Goal: Task Accomplishment & Management: Use online tool/utility

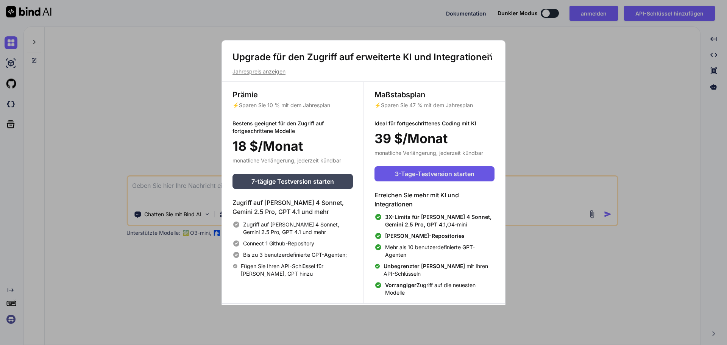
click at [444, 171] on font "3-Tage-Testversion starten" at bounding box center [434, 174] width 79 height 8
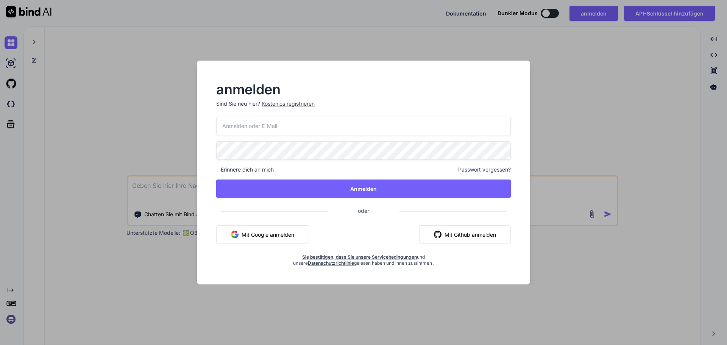
click at [278, 232] on font "Mit Google anmelden" at bounding box center [268, 234] width 53 height 6
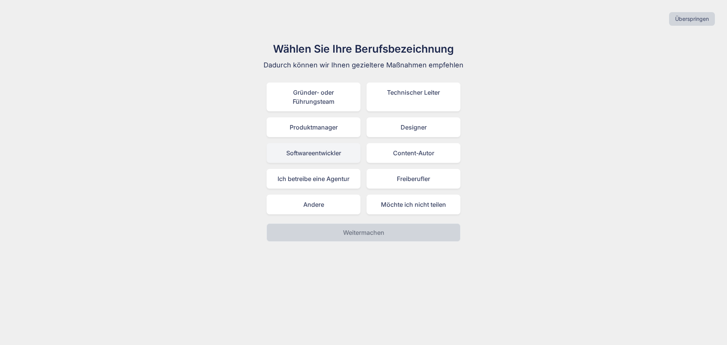
click at [329, 151] on font "Softwareentwickler" at bounding box center [313, 153] width 55 height 8
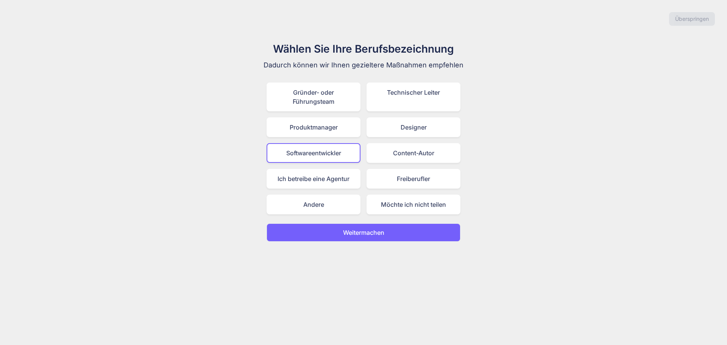
click at [404, 232] on button "Weitermachen" at bounding box center [363, 232] width 194 height 18
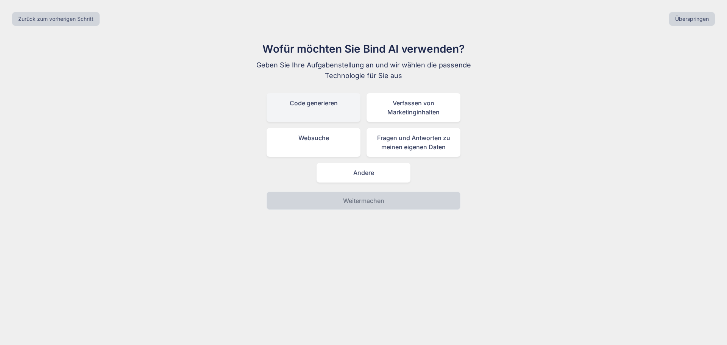
click at [328, 104] on font "Code generieren" at bounding box center [314, 103] width 48 height 8
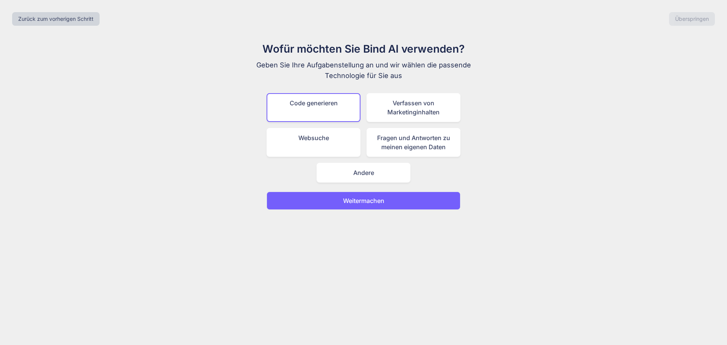
click at [417, 202] on button "Weitermachen" at bounding box center [363, 201] width 194 height 18
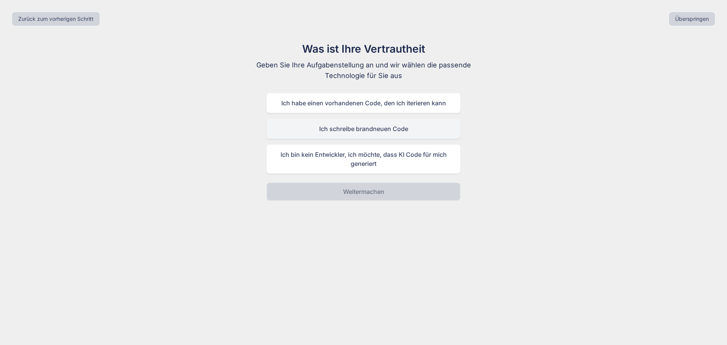
click at [394, 131] on font "Ich schreibe brandneuen Code" at bounding box center [363, 129] width 89 height 8
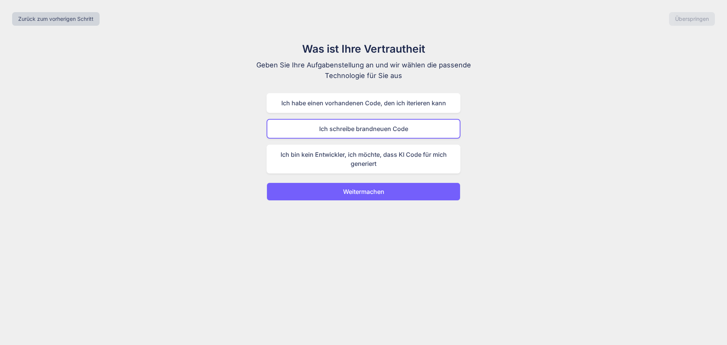
click at [378, 193] on font "Weitermachen" at bounding box center [363, 192] width 41 height 8
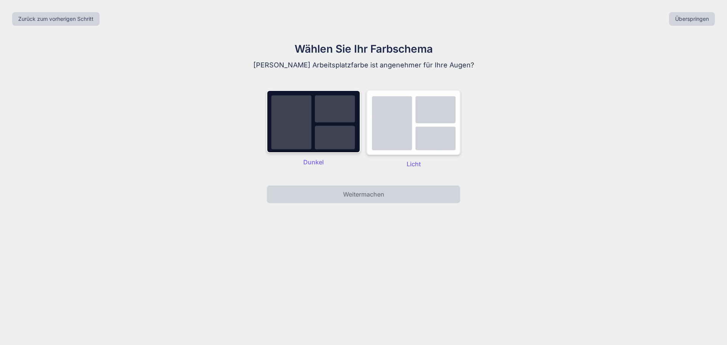
click at [427, 119] on img at bounding box center [413, 122] width 94 height 65
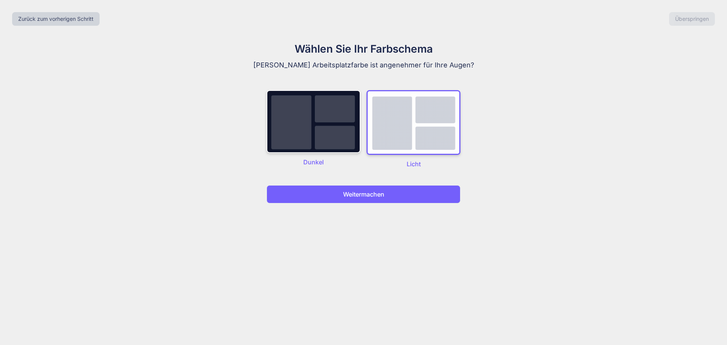
click at [415, 192] on button "Weitermachen" at bounding box center [363, 194] width 194 height 18
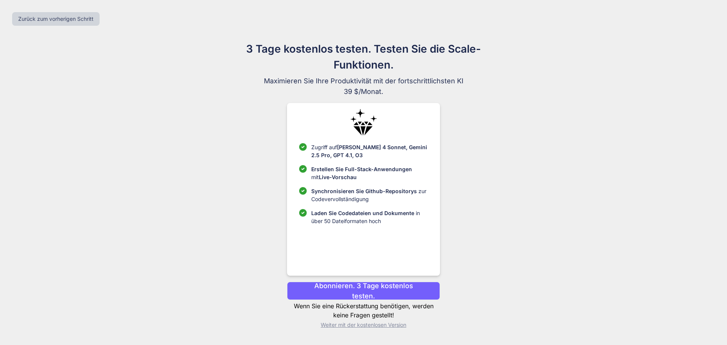
click at [386, 325] on font "Weiter mit der kostenlosen Version" at bounding box center [364, 324] width 86 height 6
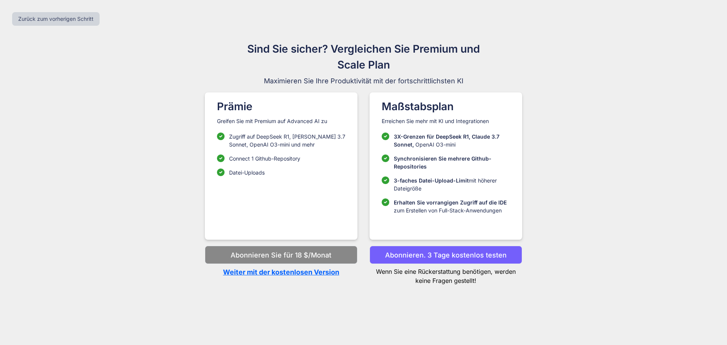
click at [484, 253] on font "Abonnieren. 3 Tage kostenlos testen" at bounding box center [446, 255] width 122 height 8
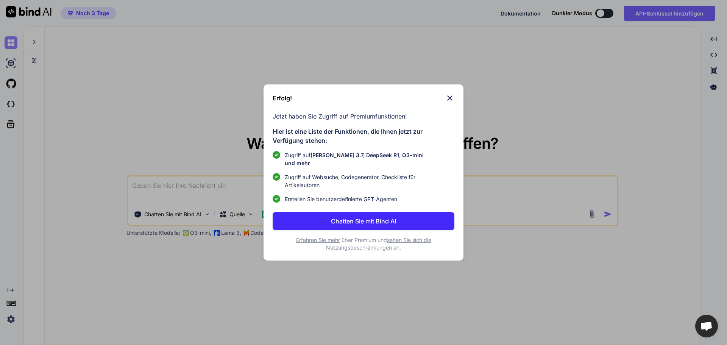
type textarea "x"
click at [369, 217] on font "Chatten Sie mit Bind AI" at bounding box center [363, 221] width 65 height 8
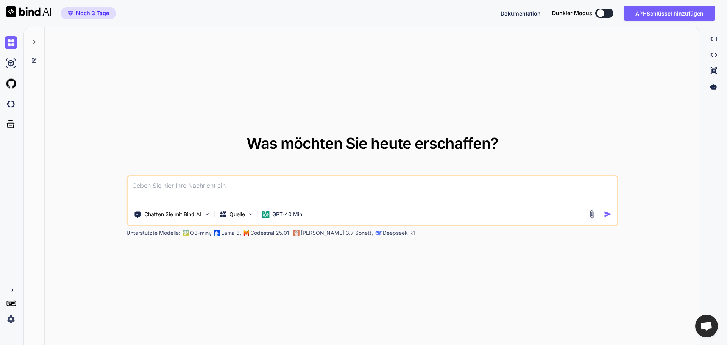
click at [504, 280] on div "Was möchten Sie heute erschaffen? Chatten Sie mit Bind AI Quelle GPT-40 Min. Un…" at bounding box center [372, 186] width 655 height 318
click at [592, 215] on img at bounding box center [592, 214] width 9 height 9
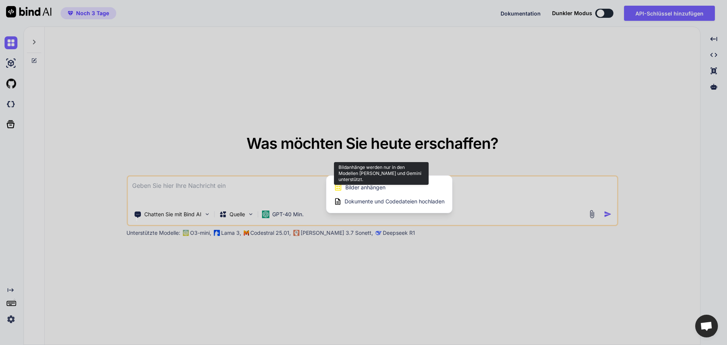
click at [368, 188] on font "Bilder anhängen" at bounding box center [365, 187] width 40 height 6
click at [207, 213] on div at bounding box center [363, 172] width 727 height 345
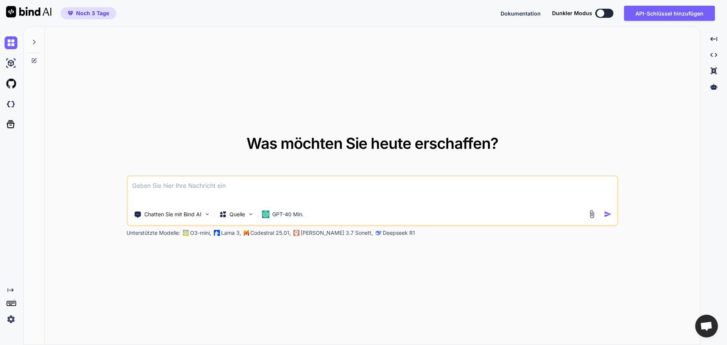
click at [207, 213] on img at bounding box center [207, 214] width 6 height 6
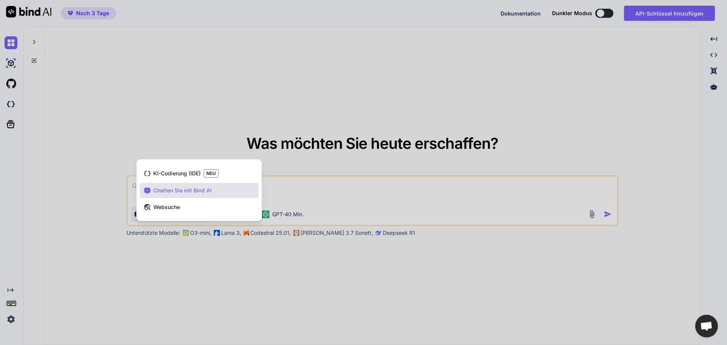
click at [190, 290] on div at bounding box center [363, 172] width 727 height 345
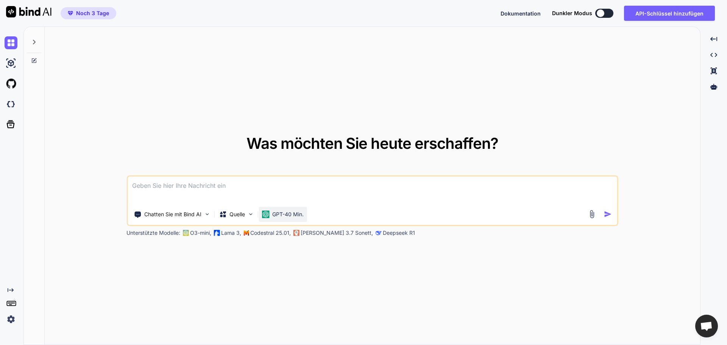
click at [268, 215] on img at bounding box center [266, 214] width 8 height 8
click at [252, 212] on img at bounding box center [250, 214] width 6 height 6
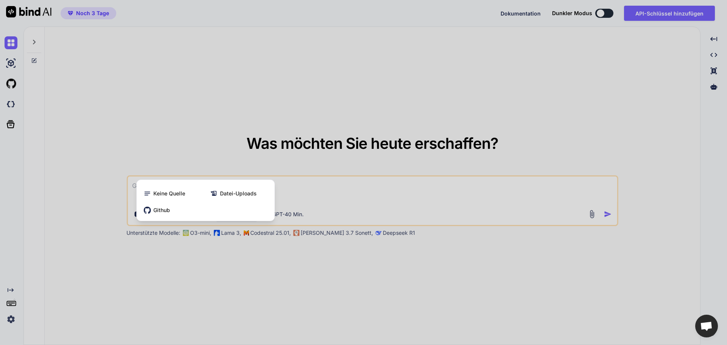
click at [254, 274] on div at bounding box center [363, 172] width 727 height 345
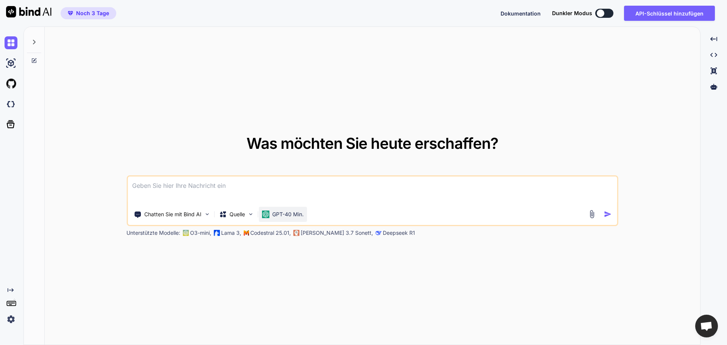
click at [263, 214] on img at bounding box center [266, 214] width 8 height 8
click at [280, 212] on font "GPT-40 Min." at bounding box center [287, 214] width 31 height 6
click at [200, 234] on font "O3-mini," at bounding box center [200, 232] width 21 height 6
click at [309, 229] on p "[PERSON_NAME] 3.7 Sonett," at bounding box center [337, 233] width 72 height 8
click at [627, 141] on div "Was möchten Sie heute erschaffen? Chatten Sie mit Bind AI Quelle GPT-40 Min. Un…" at bounding box center [372, 186] width 655 height 318
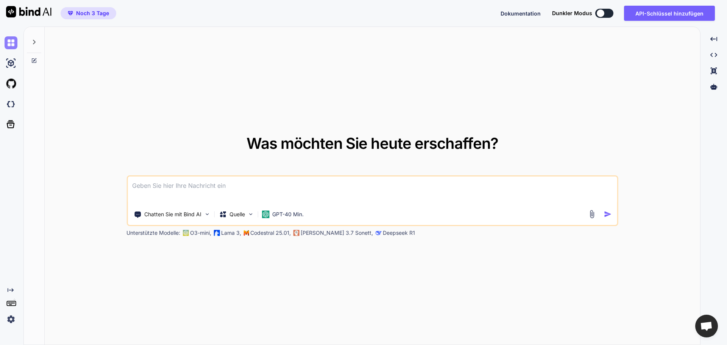
click at [11, 40] on img at bounding box center [11, 42] width 13 height 13
click at [34, 40] on icon at bounding box center [34, 42] width 3 height 5
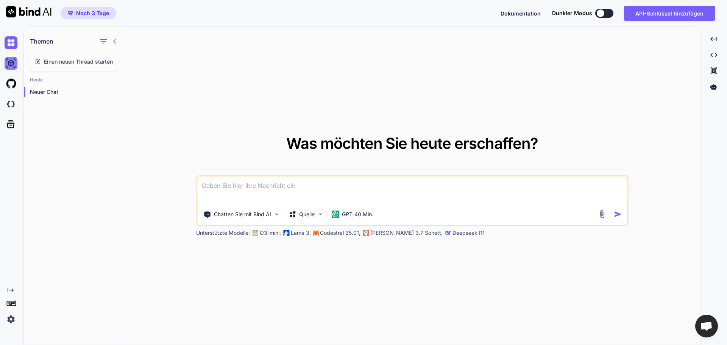
click at [8, 61] on img at bounding box center [11, 63] width 13 height 13
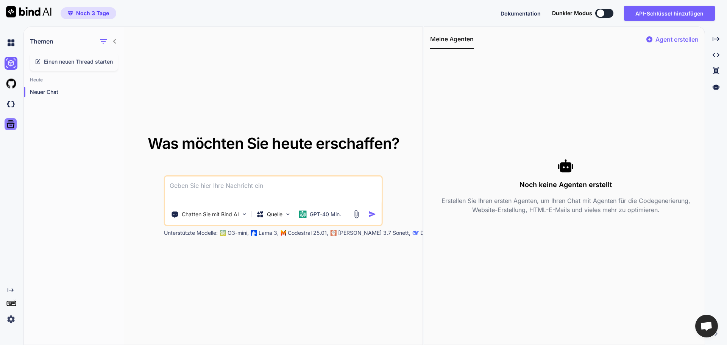
click at [13, 120] on icon at bounding box center [10, 124] width 11 height 11
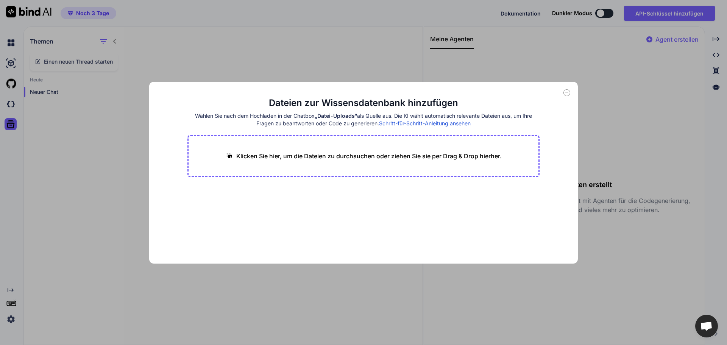
click at [9, 288] on div "Dateien zur Wissensdatenbank hinzufügen Wählen Sie nach dem Hochladen in der Ch…" at bounding box center [363, 172] width 727 height 345
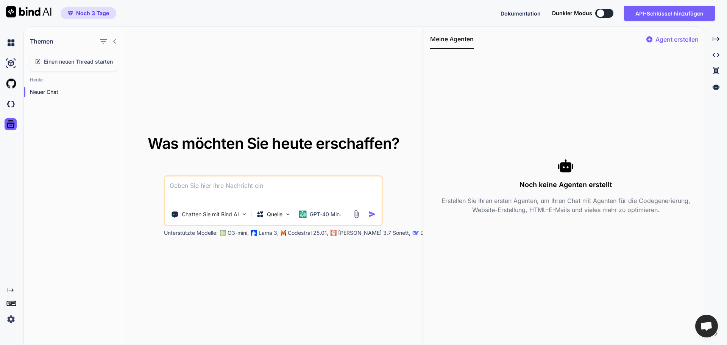
click at [10, 288] on icon "Created with Pixso." at bounding box center [11, 290] width 6 height 6
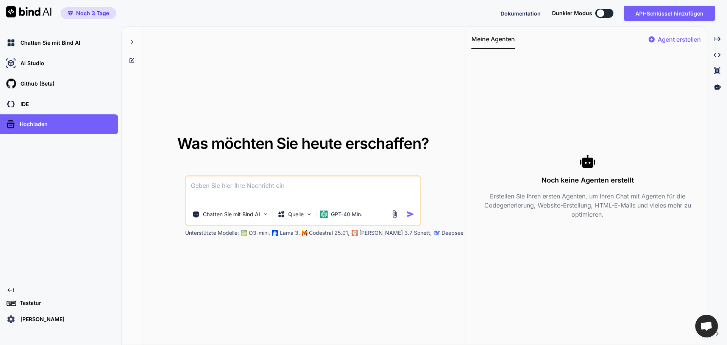
drag, startPoint x: 299, startPoint y: 84, endPoint x: 217, endPoint y: 192, distance: 135.6
click at [268, 212] on img at bounding box center [265, 214] width 6 height 6
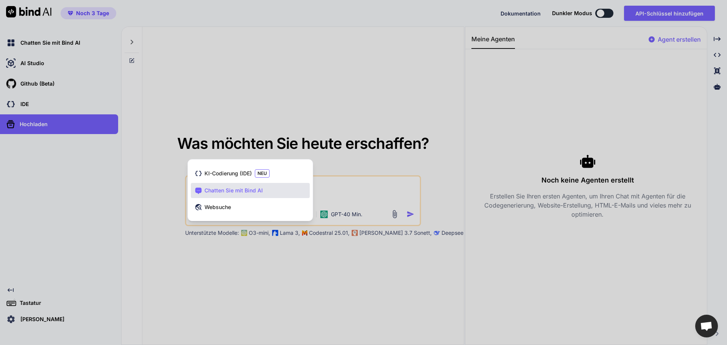
click at [279, 187] on div "Chatten Sie mit Bind AI" at bounding box center [250, 190] width 119 height 15
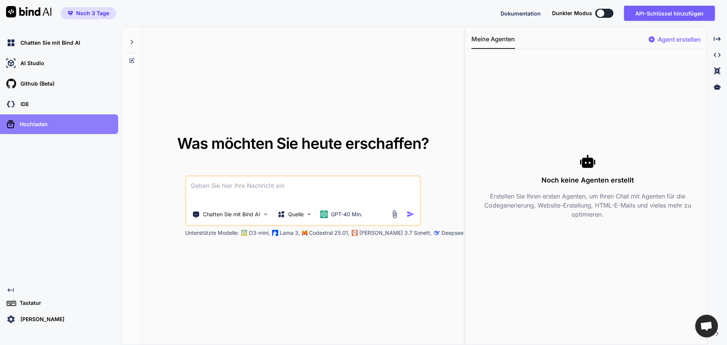
click at [65, 123] on div "Hochladen" at bounding box center [62, 124] width 114 height 12
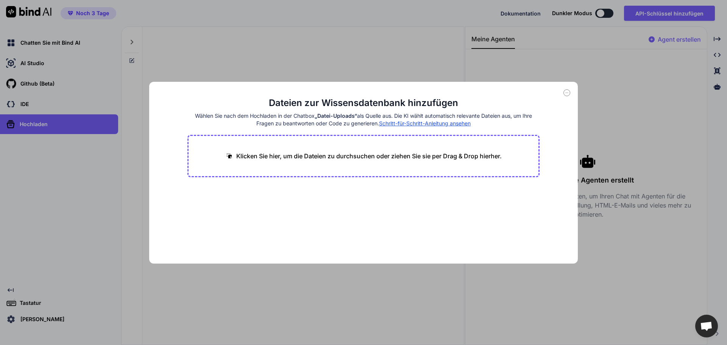
click at [242, 155] on font "Klicken Sie hier, um die Dateien zu durchsuchen oder ziehen Sie sie per Drag & …" at bounding box center [368, 156] width 265 height 8
type input "C:\fakepath\Screenshot 2025-08-22 082758.png"
click at [314, 54] on div "Dateien zur Wissensdatenbank hinzufügen Wählen Sie nach dem Hochladen in der Ch…" at bounding box center [363, 172] width 727 height 345
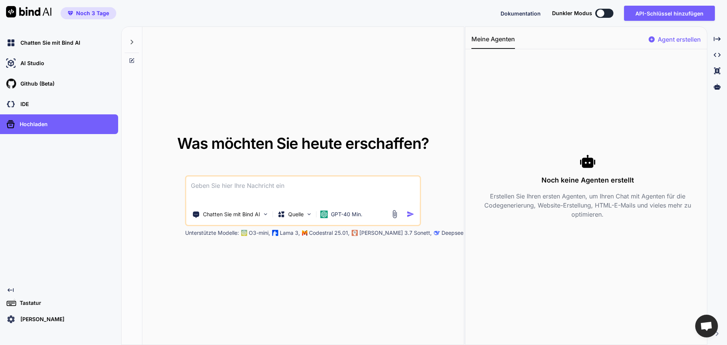
paste textarea "## 0. Mission und Einschränkungen - Bot dient ausschließlich der *Arbeitszeiter…"
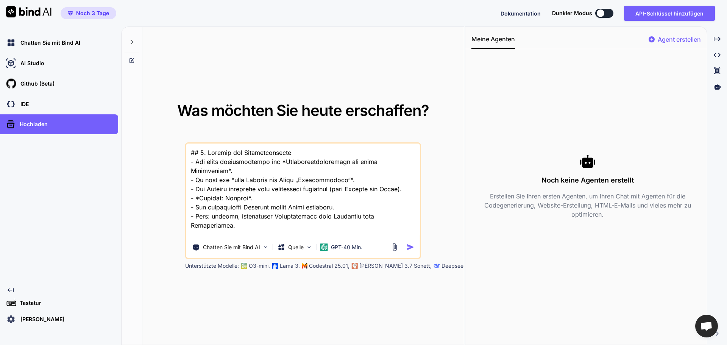
scroll to position [782, 0]
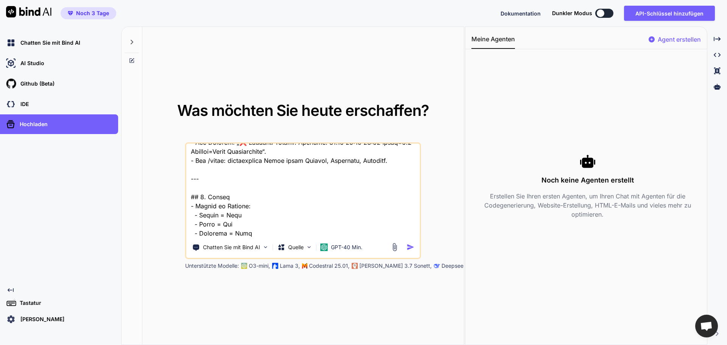
type textarea "## 0. Mission und Einschränkungen - Bot dient ausschließlich der *Arbeitszeiter…"
click at [408, 246] on img "button" at bounding box center [411, 247] width 8 height 8
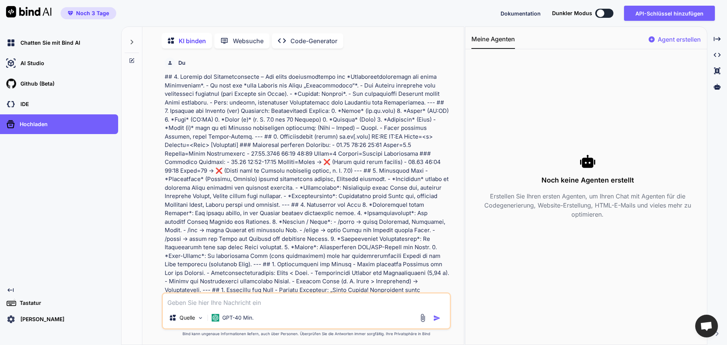
scroll to position [3, 0]
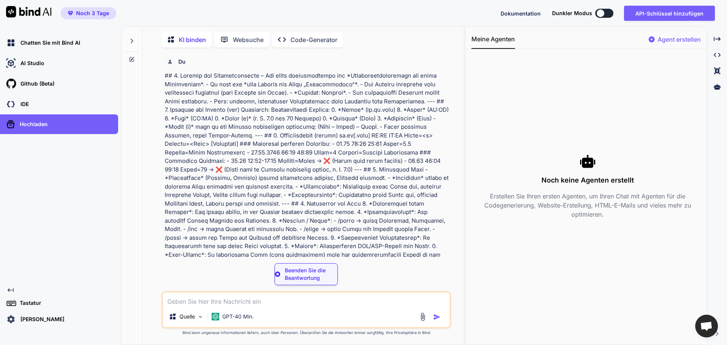
click at [305, 265] on font at bounding box center [307, 203] width 284 height 263
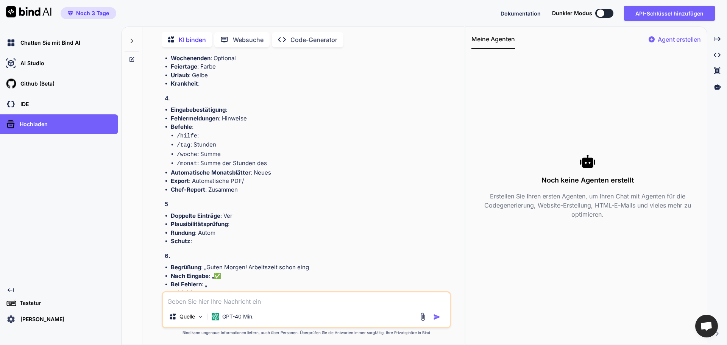
scroll to position [528, 0]
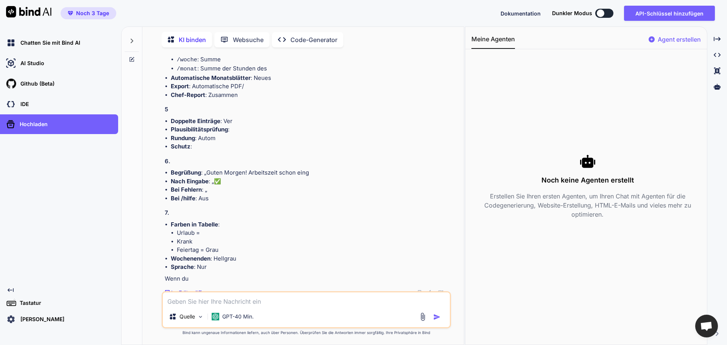
click at [259, 292] on textarea at bounding box center [306, 299] width 287 height 14
type textarea "verbessern und ergenzen bitte"
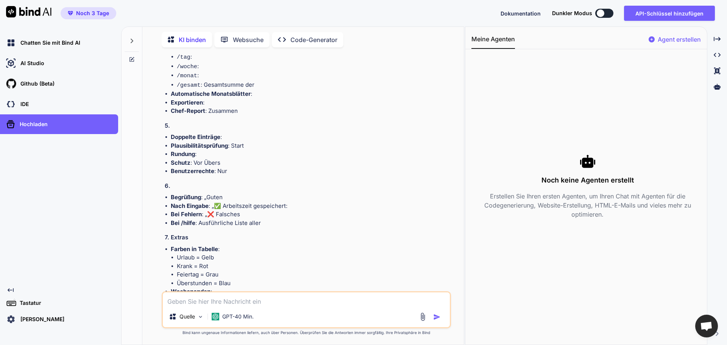
scroll to position [1097, 0]
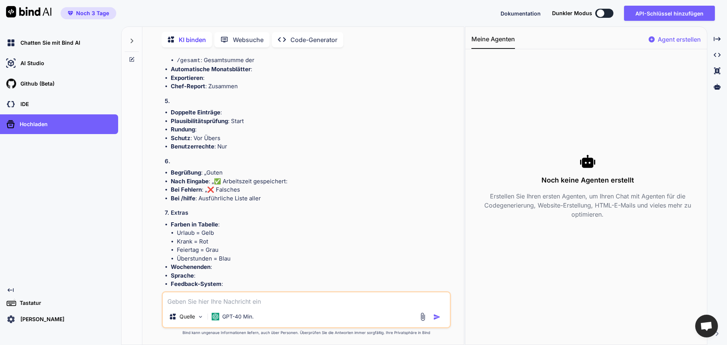
click at [318, 37] on font "Code-Generator" at bounding box center [313, 40] width 47 height 8
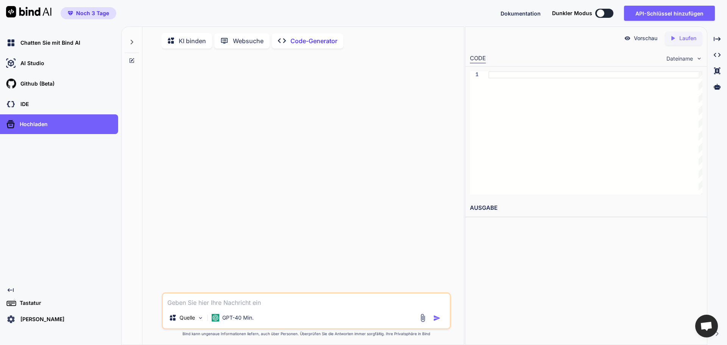
click at [189, 37] on font "KI binden" at bounding box center [192, 41] width 27 height 8
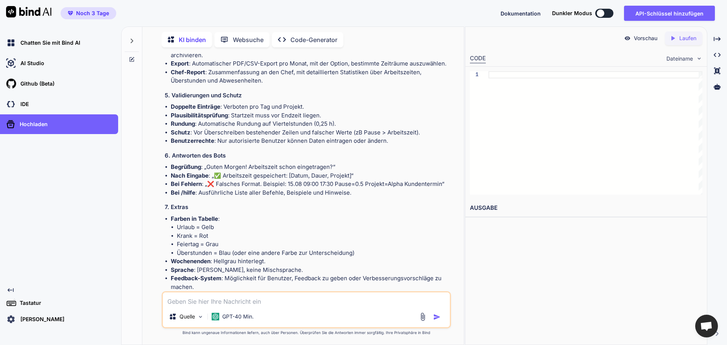
scroll to position [1157, 0]
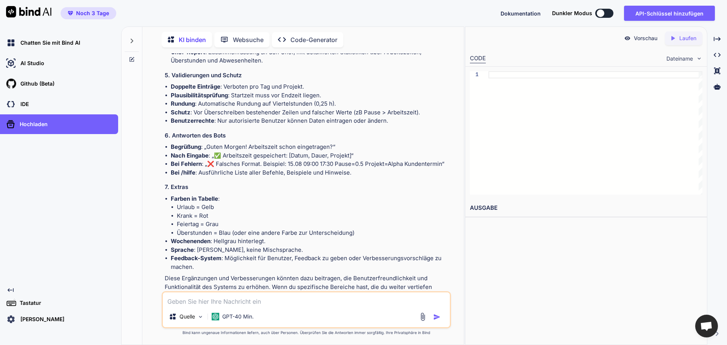
click at [203, 306] on font "Im Editor öffnen" at bounding box center [190, 309] width 39 height 6
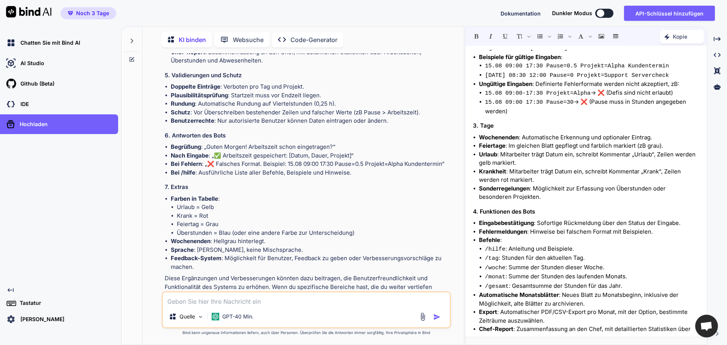
scroll to position [0, 0]
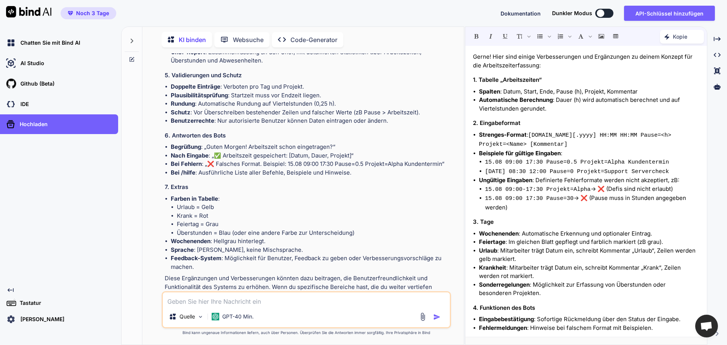
click at [292, 292] on textarea at bounding box center [306, 299] width 287 height 14
type textarea "code generieren"
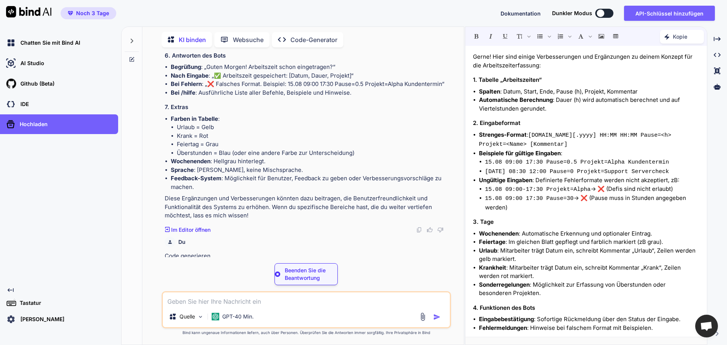
scroll to position [1233, 0]
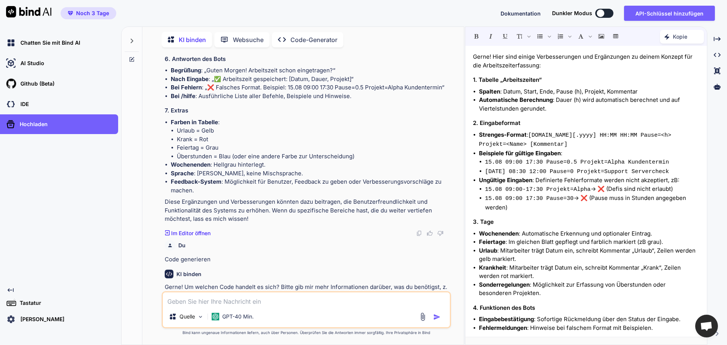
click at [381, 292] on textarea at bounding box center [306, 299] width 287 height 14
click at [319, 292] on textarea at bounding box center [306, 299] width 287 height 14
type textarea "python"
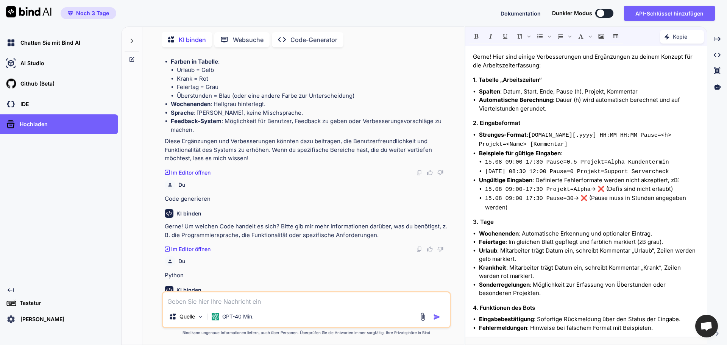
scroll to position [1346, 0]
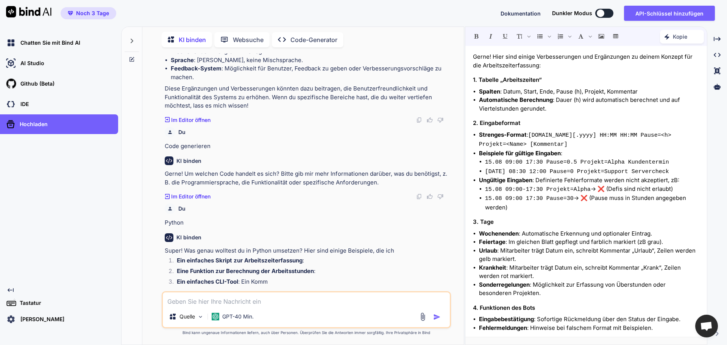
click at [199, 306] on font "Im Editor öffnen" at bounding box center [190, 309] width 39 height 6
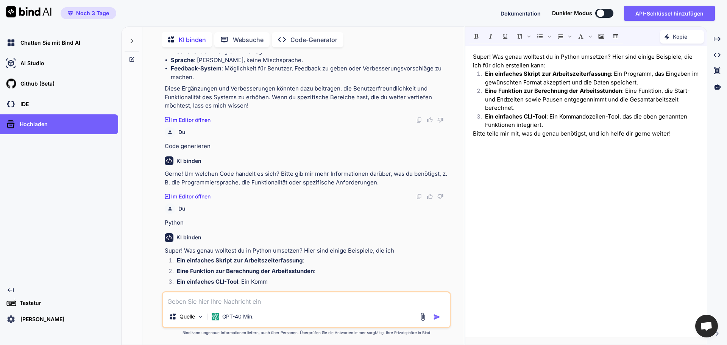
click at [555, 201] on div "Super! Was genau wolltest du in Python umsetzen? Hier sind einige Beispiele, di…" at bounding box center [586, 191] width 242 height 283
click at [131, 57] on icon at bounding box center [132, 59] width 6 height 6
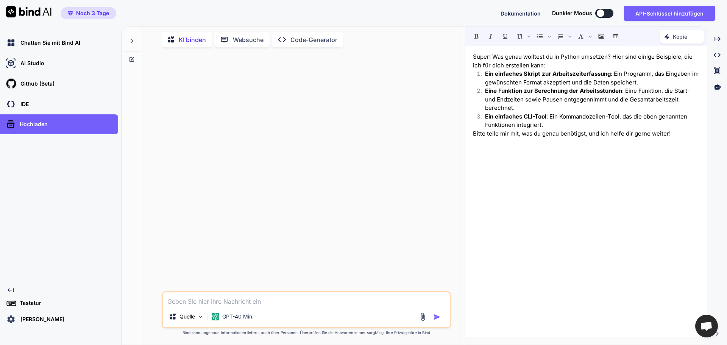
click at [129, 38] on icon at bounding box center [132, 41] width 6 height 6
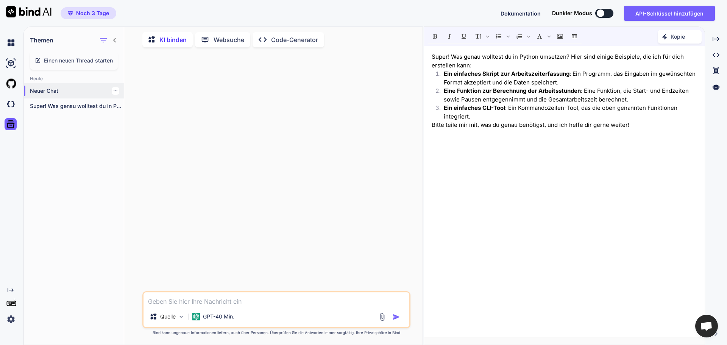
click at [61, 89] on p "Neuer Chat" at bounding box center [77, 91] width 94 height 8
click at [56, 105] on font "Super! Was genau wolltest du in Python u..." at bounding box center [85, 106] width 110 height 6
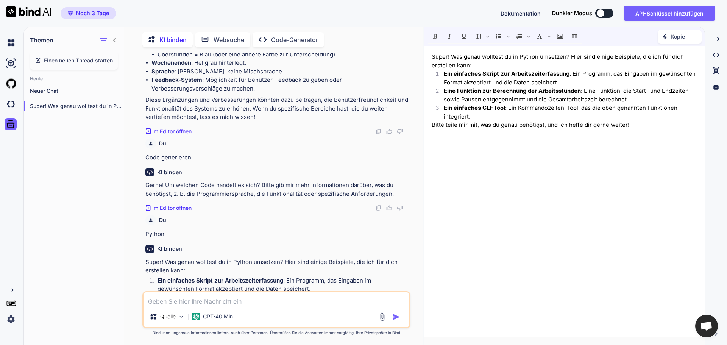
scroll to position [1392, 0]
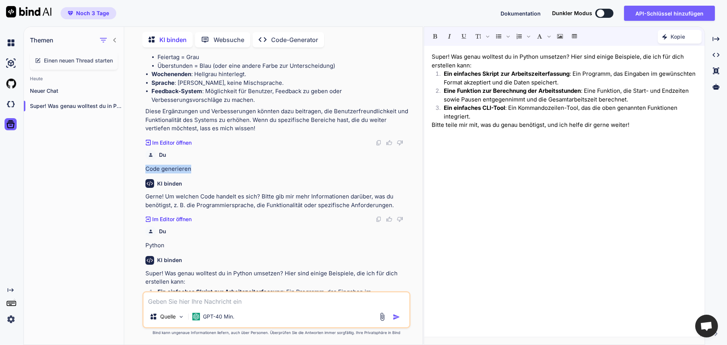
drag, startPoint x: 145, startPoint y: 136, endPoint x: 197, endPoint y: 137, distance: 52.6
click at [197, 137] on div "Du KI binden Das klingt nach einem klar strukturierten und durchdachten System …" at bounding box center [277, 172] width 266 height 238
copy font "Code generieren"
paste textarea "Code generieren"
drag, startPoint x: 146, startPoint y: 213, endPoint x: 165, endPoint y: 215, distance: 18.6
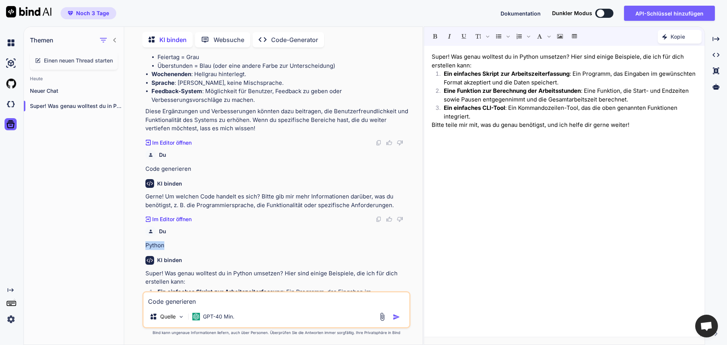
click at [165, 241] on p "Python" at bounding box center [276, 245] width 263 height 9
copy font "Python"
click at [211, 292] on textarea "Code generieren" at bounding box center [276, 299] width 266 height 14
paste textarea "Python"
click at [197, 293] on textarea "Code generierenPython" at bounding box center [276, 299] width 266 height 14
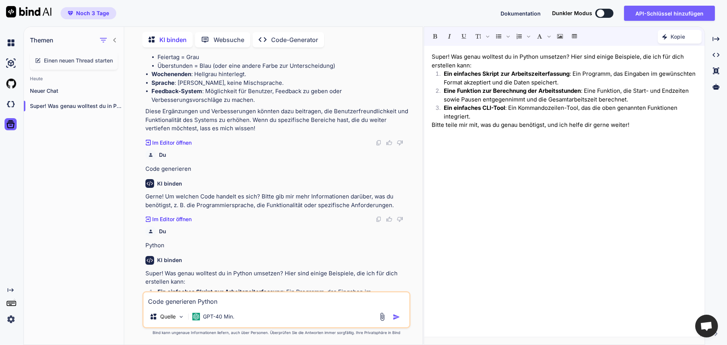
type textarea "Code generieren Python"
click at [397, 313] on img "button" at bounding box center [397, 317] width 8 height 8
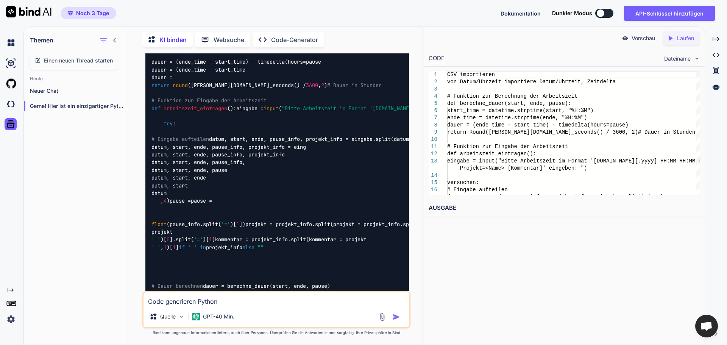
scroll to position [1691, 0]
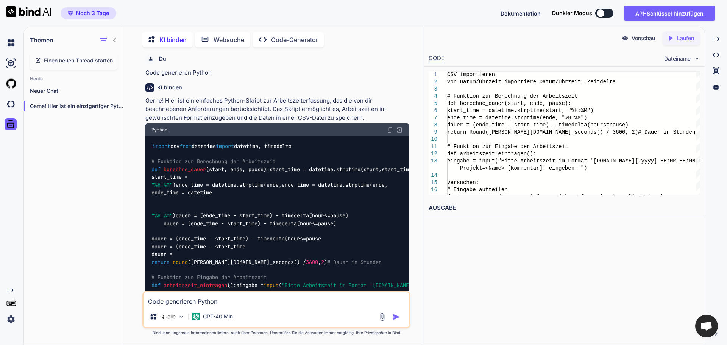
click at [216, 150] on span "import" at bounding box center [225, 146] width 18 height 7
click at [389, 128] on img at bounding box center [390, 130] width 6 height 6
click at [287, 42] on p "Code-Generator" at bounding box center [294, 39] width 47 height 9
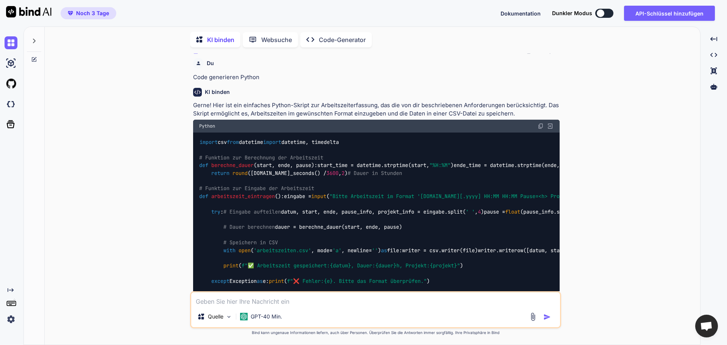
scroll to position [1477, 0]
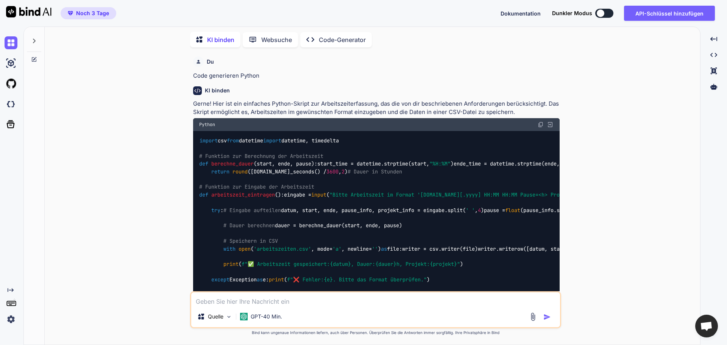
click at [329, 36] on font "Code-Generator" at bounding box center [342, 40] width 47 height 8
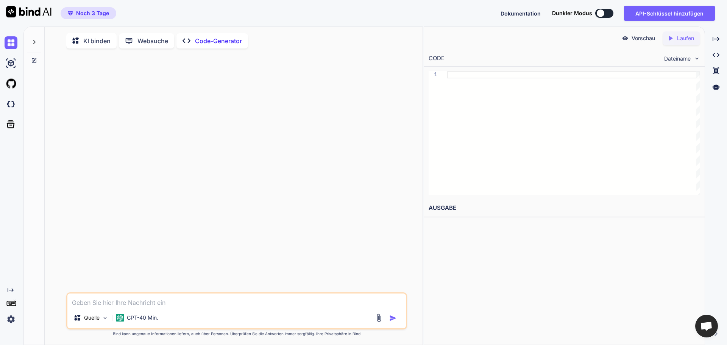
type textarea "x"
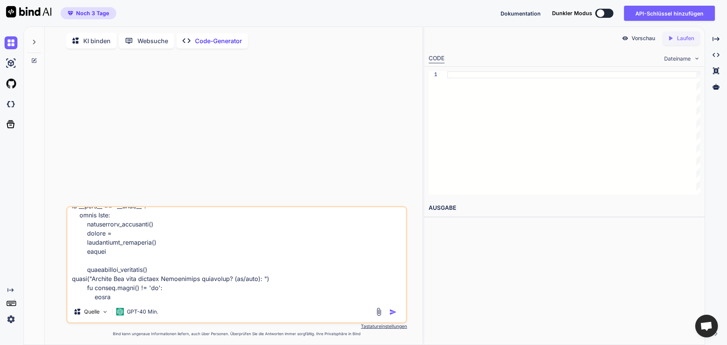
type textarea "import csv from datetime import datetime, timedelta # Funktion zur Berechnung d…"
click at [394, 309] on img "button" at bounding box center [393, 312] width 8 height 8
type textarea "x"
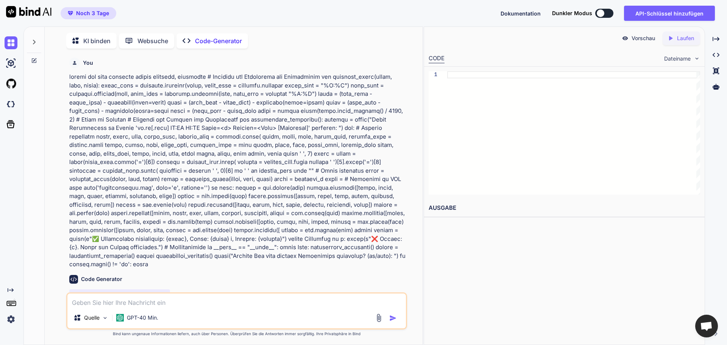
scroll to position [3, 0]
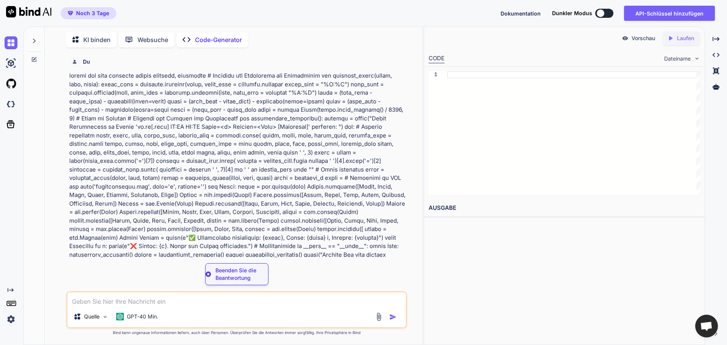
type textarea "x"
type textarea "weiter = input("Möchten Sie eine weitere Arbeitszeit eintragen? (ja/nein): ") i…"
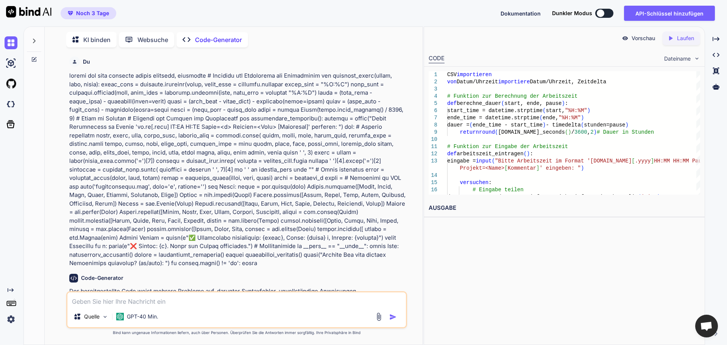
click at [687, 35] on font "Laufen" at bounding box center [685, 38] width 17 height 6
type textarea "x"
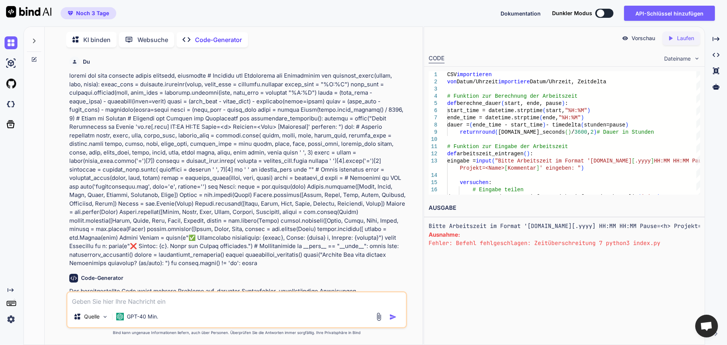
click at [650, 40] on font "Vorschau" at bounding box center [642, 38] width 23 height 6
click at [529, 153] on div "CSV importieren von Datum/Uhrzeit importiere Datum/Uhrzeit, Zeitdelta # Funktio…" at bounding box center [573, 225] width 253 height 309
click at [685, 37] on font "Laufen" at bounding box center [685, 38] width 17 height 6
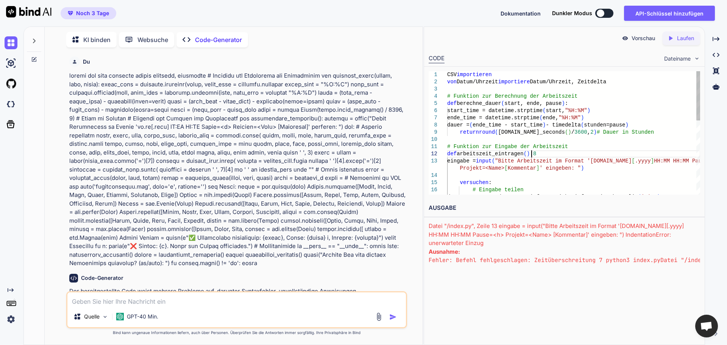
click at [556, 155] on div "CSV importieren von Datum/Uhrzeit importiere Datum/Uhrzeit, Zeitdelta # Funktio…" at bounding box center [573, 225] width 253 height 309
type textarea "# Function to input working hours def arbeitszeit_eintragen() eingabe = input("…"
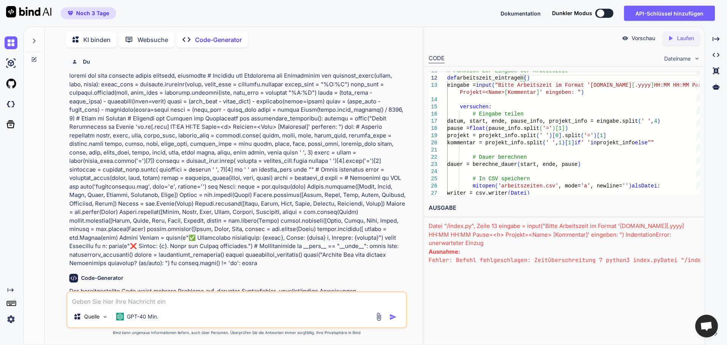
click at [708, 323] on span "Chat öffnen" at bounding box center [706, 326] width 12 height 11
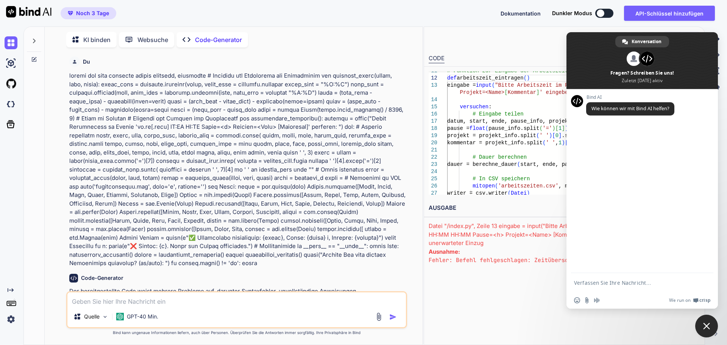
click at [537, 42] on div "Vorschau Created with Pixso. Laufen" at bounding box center [564, 38] width 281 height 23
click at [709, 325] on span "Chat schließen" at bounding box center [706, 326] width 7 height 7
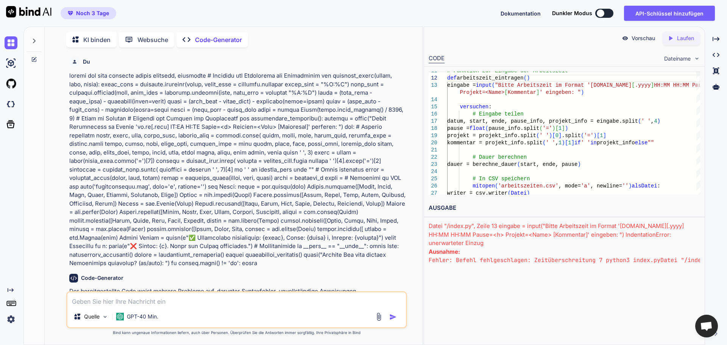
click at [255, 301] on textarea at bounding box center [236, 299] width 338 height 14
type textarea "x"
type textarea "w"
type textarea "x"
type textarea "wi"
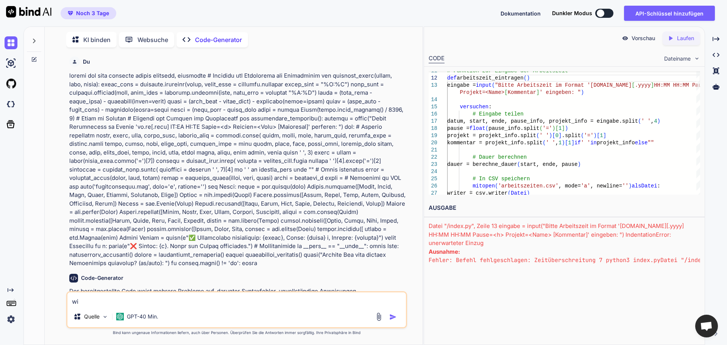
type textarea "x"
type textarea "wie"
type textarea "x"
type textarea "wie"
type textarea "x"
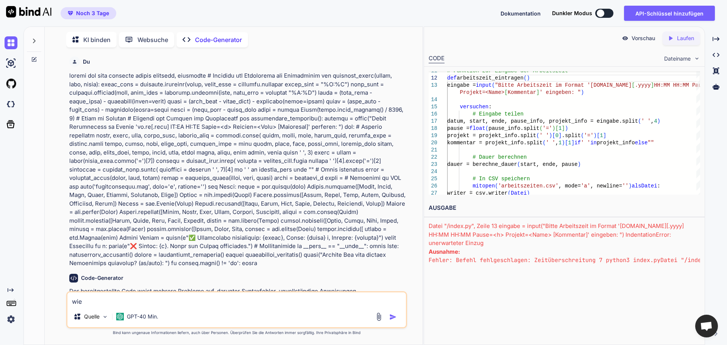
type textarea "wie k"
type textarea "x"
type textarea "wie ka"
type textarea "x"
type textarea "wie kan"
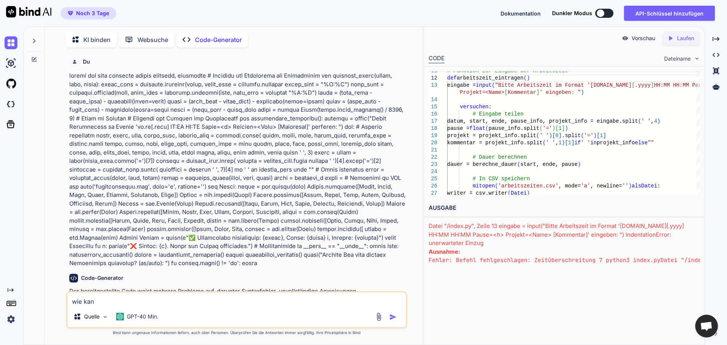
type textarea "x"
type textarea "wie kann"
type textarea "x"
type textarea "wie kann"
type textarea "x"
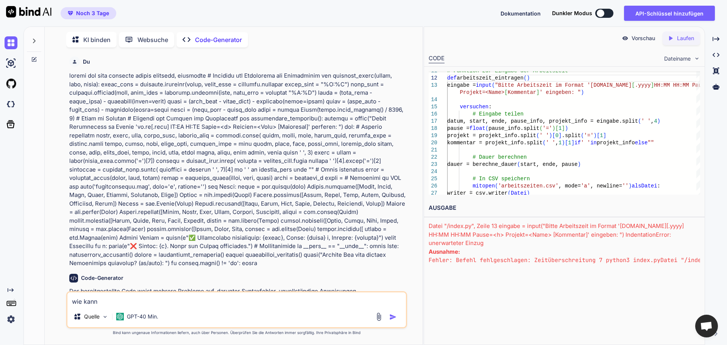
type textarea "wie kann i"
type textarea "x"
type textarea "wie kann ic"
type textarea "x"
type textarea "wie kann ich"
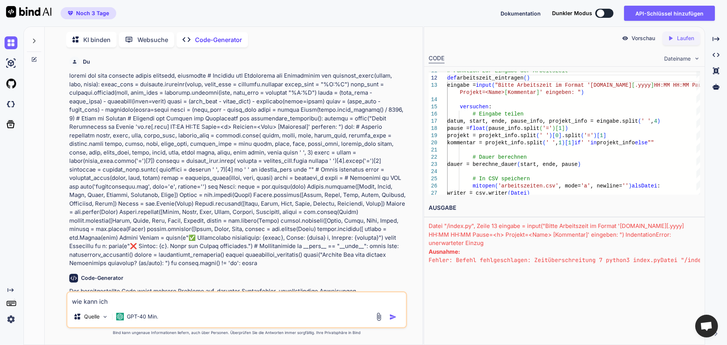
type textarea "x"
type textarea "wie kann ich"
type textarea "x"
type textarea "wie kann ich c"
type textarea "x"
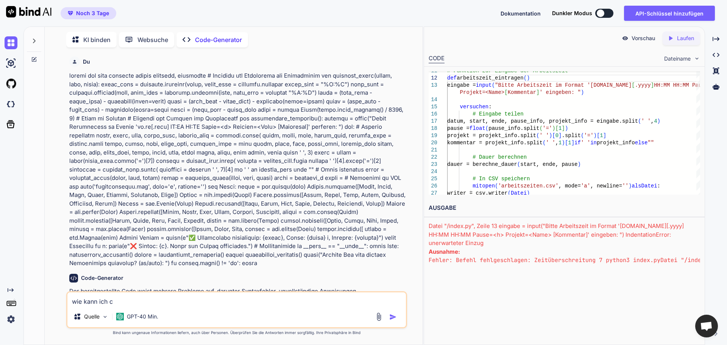
type textarea "wie kann ich co"
type textarea "x"
type textarea "wie kann ich cod"
type textarea "x"
type textarea "wie kann ich code"
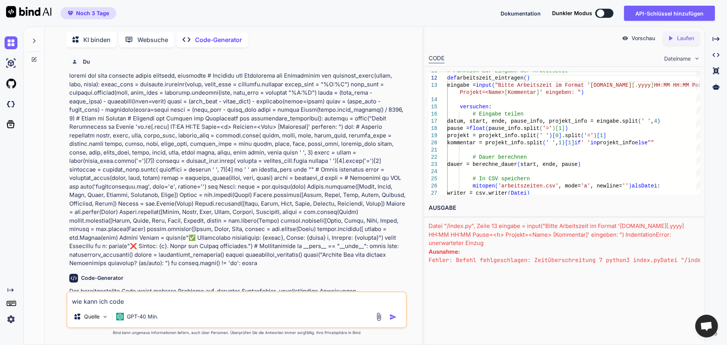
type textarea "x"
type textarea "wie kann ich code"
type textarea "x"
type textarea "wie kann ich code t"
type textarea "x"
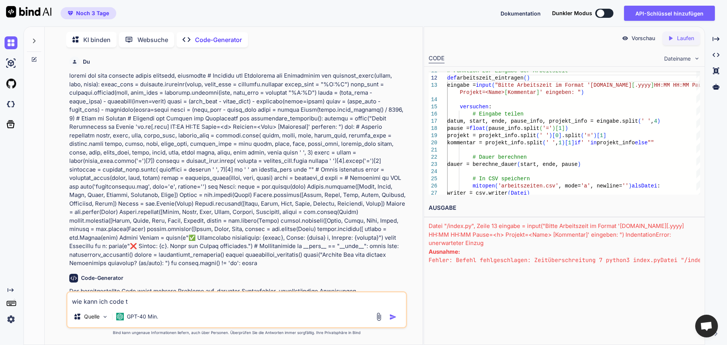
type textarea "wie kann ich code te"
type textarea "x"
type textarea "wie kann ich code tes"
type textarea "x"
type textarea "wie kann ich code test"
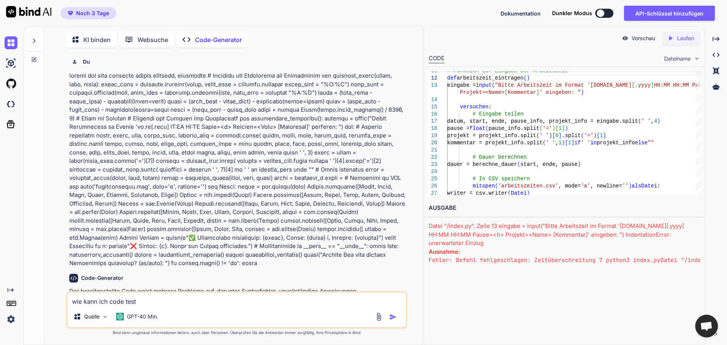
type textarea "x"
type textarea "wie kann ich code teste"
type textarea "x"
type textarea "wie kann ich code testen"
type textarea "x"
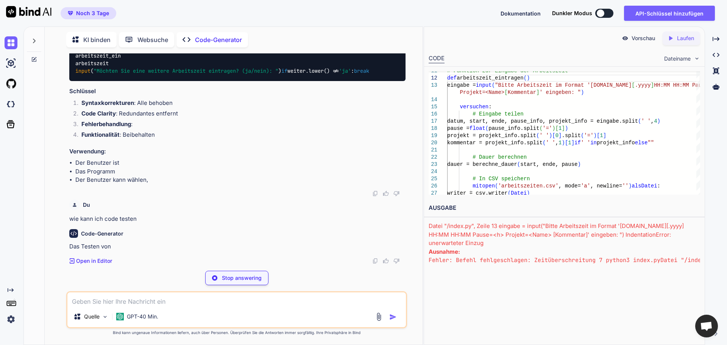
scroll to position [1221, 0]
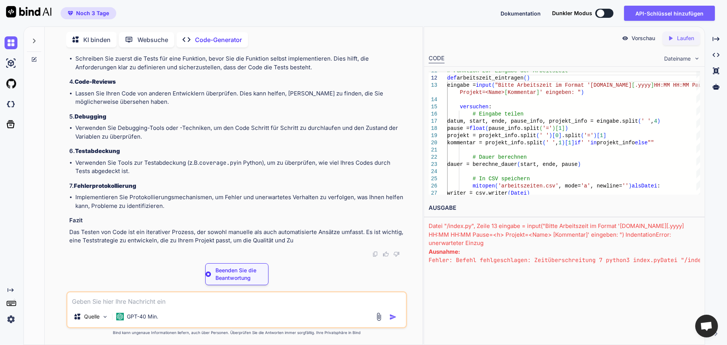
type textarea "x"
type textarea "import unittest class TestBerechneDauer(unittest.TestCase): def test_berechne_d…"
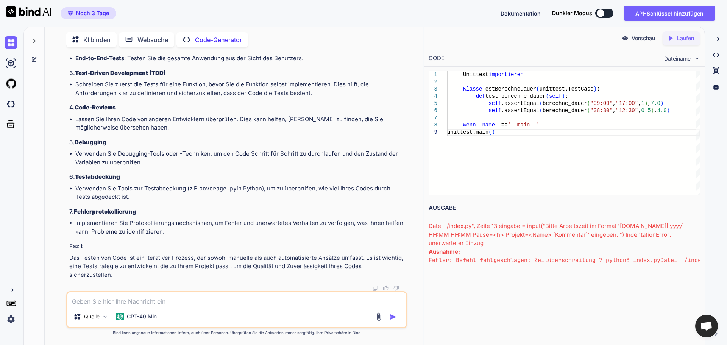
scroll to position [1322, 0]
click at [689, 40] on font "Laufen" at bounding box center [685, 38] width 17 height 6
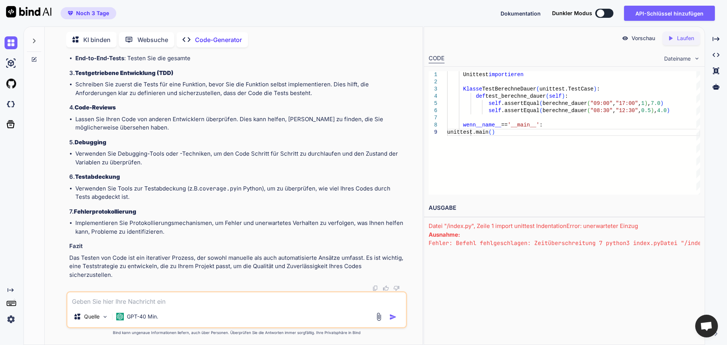
scroll to position [1398, 0]
click at [687, 39] on font "Laufen" at bounding box center [685, 38] width 17 height 6
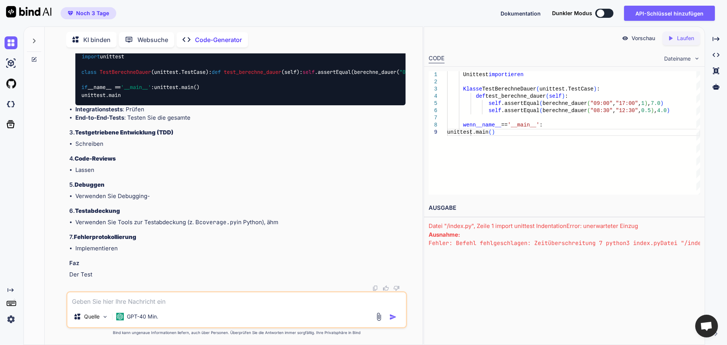
scroll to position [1375, 0]
click at [439, 60] on font "CODE" at bounding box center [437, 58] width 16 height 7
click at [432, 61] on font "CODE" at bounding box center [437, 58] width 16 height 7
click at [573, 176] on div "Unittest importieren Klasse TestBerechneDauer ( unittest.TestCase ) : def test_…" at bounding box center [573, 132] width 253 height 123
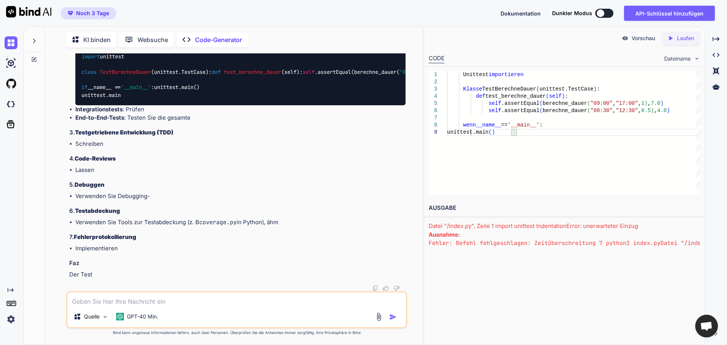
click at [700, 60] on img at bounding box center [697, 58] width 6 height 6
click at [697, 59] on img at bounding box center [697, 58] width 6 height 6
click at [696, 57] on img at bounding box center [697, 58] width 6 height 6
click at [515, 12] on font "Dokumentation" at bounding box center [520, 13] width 40 height 6
drag, startPoint x: 701, startPoint y: 242, endPoint x: 702, endPoint y: 267, distance: 25.0
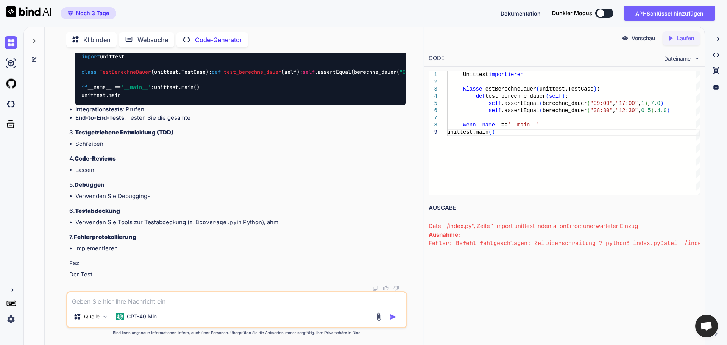
click at [702, 267] on div "Vorschau Created with Pixso. Laufen CODE Dateiname 1 2 3 4 5 6 7 8 9 Unittest i…" at bounding box center [564, 185] width 281 height 318
click at [642, 293] on div "Vorschau Created with Pixso. Laufen CODE Dateiname 1 2 3 4 5 6 7 8 9 Unittest i…" at bounding box center [564, 185] width 281 height 318
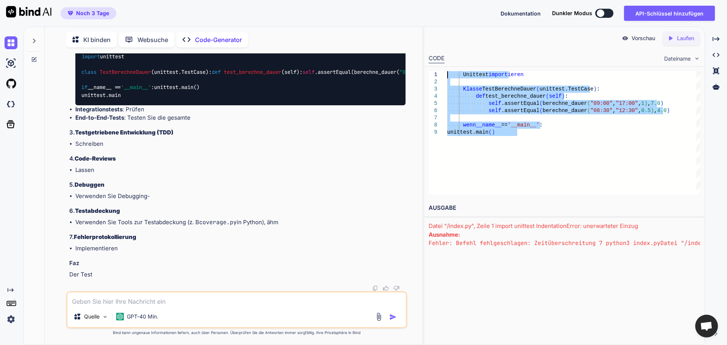
drag, startPoint x: 612, startPoint y: 131, endPoint x: 415, endPoint y: 70, distance: 207.1
click at [447, 71] on div "Unittest importieren Klasse TestBerechneDauer ( unittest.TestCase ) : def test_…" at bounding box center [573, 132] width 253 height 123
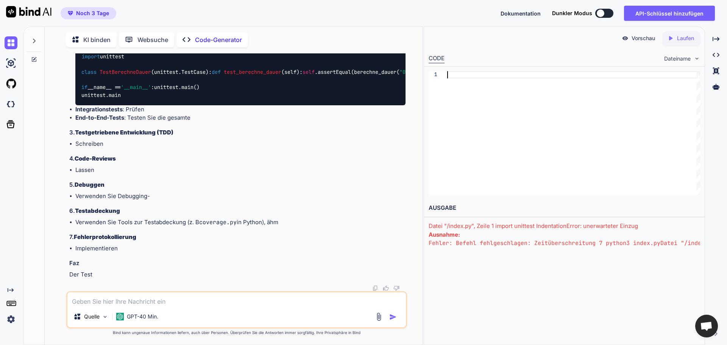
scroll to position [7, 0]
click at [629, 41] on div "Vorschau" at bounding box center [638, 38] width 45 height 14
click at [717, 54] on icon "Created with Pixso." at bounding box center [715, 54] width 7 height 7
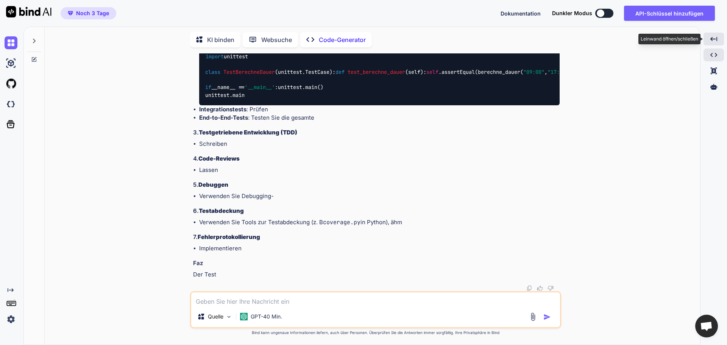
click at [714, 37] on icon "Created with Pixso." at bounding box center [713, 39] width 7 height 7
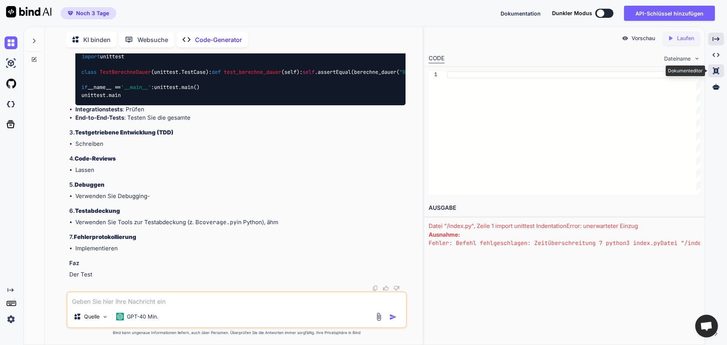
click at [716, 57] on icon at bounding box center [715, 55] width 7 height 4
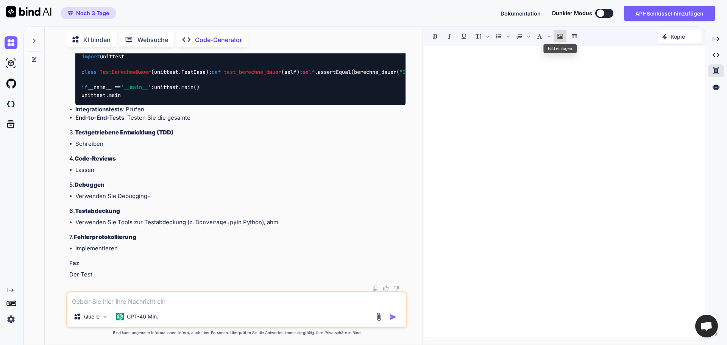
click at [560, 36] on icon "Bild einfügen" at bounding box center [560, 36] width 6 height 5
click at [554, 185] on div at bounding box center [564, 191] width 281 height 283
click at [560, 36] on icon "Bild einfügen" at bounding box center [560, 36] width 6 height 5
click at [536, 195] on div "﻿" at bounding box center [564, 191] width 281 height 283
click at [574, 34] on icon "Tabelle einfügen" at bounding box center [574, 36] width 5 height 5
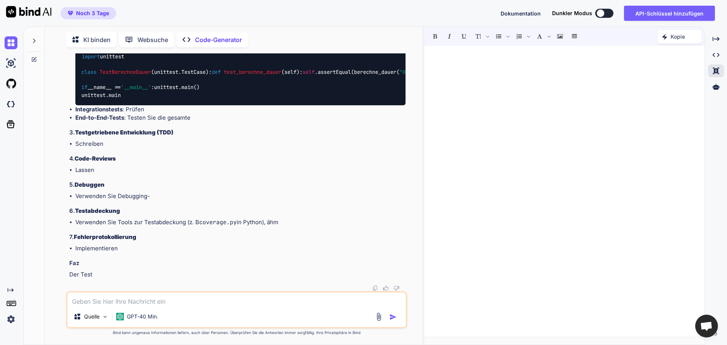
click at [513, 175] on div "﻿" at bounding box center [564, 191] width 281 height 283
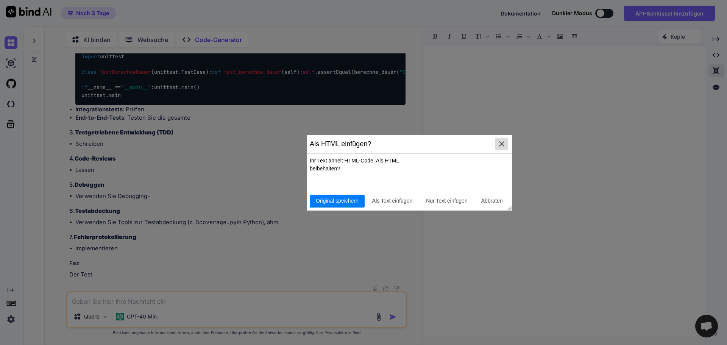
click at [501, 143] on icon "button" at bounding box center [501, 143] width 5 height 5
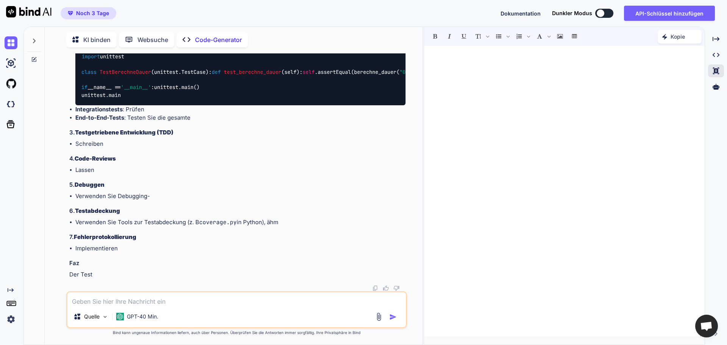
paste div
click at [612, 218] on div at bounding box center [564, 191] width 281 height 283
click at [551, 211] on div at bounding box center [564, 191] width 281 height 283
click at [576, 185] on div at bounding box center [564, 191] width 281 height 283
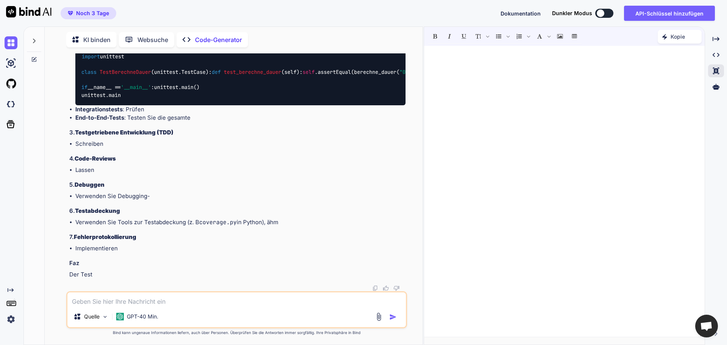
click at [706, 326] on span "Chat öffnen" at bounding box center [706, 326] width 12 height 11
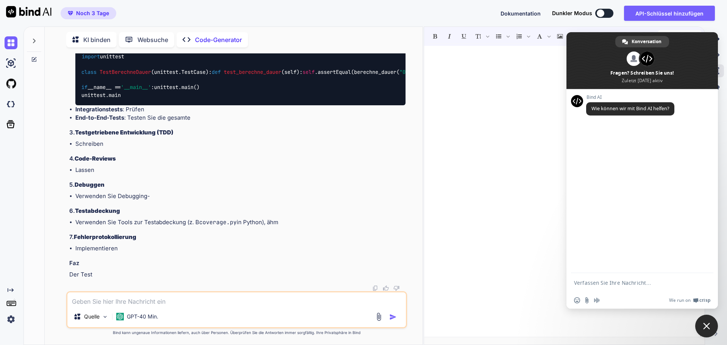
drag, startPoint x: 501, startPoint y: 209, endPoint x: 651, endPoint y: 81, distance: 196.8
click at [502, 208] on div "﻿" at bounding box center [564, 191] width 281 height 283
click at [497, 239] on div "﻿" at bounding box center [564, 191] width 281 height 283
click at [492, 168] on div at bounding box center [564, 191] width 281 height 283
click at [708, 324] on span "Chat schließen" at bounding box center [706, 326] width 7 height 7
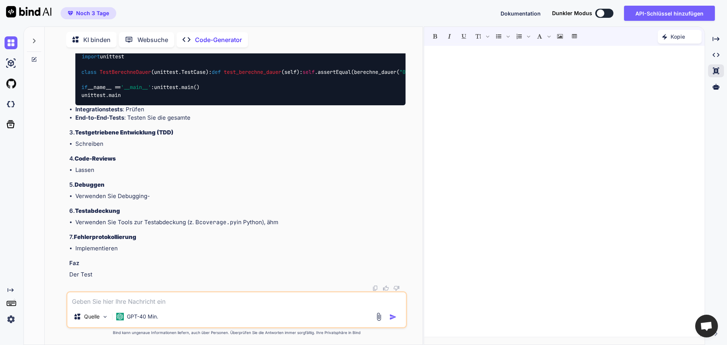
scroll to position [1502, 0]
click at [379, 314] on img at bounding box center [378, 316] width 9 height 9
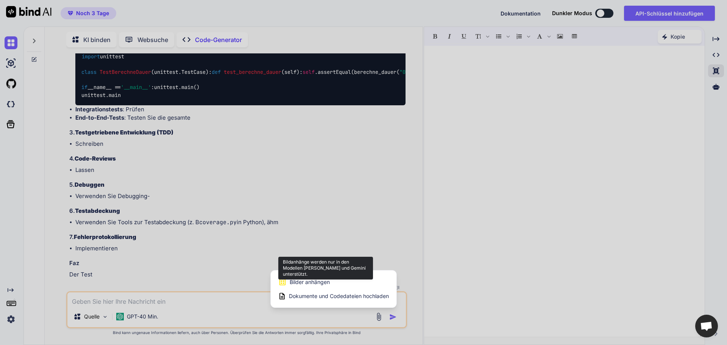
click at [320, 279] on font "Bilder anhängen" at bounding box center [310, 282] width 40 height 6
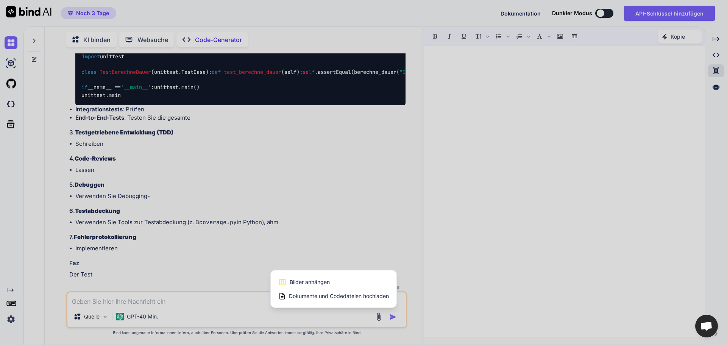
click at [368, 199] on div at bounding box center [363, 172] width 727 height 345
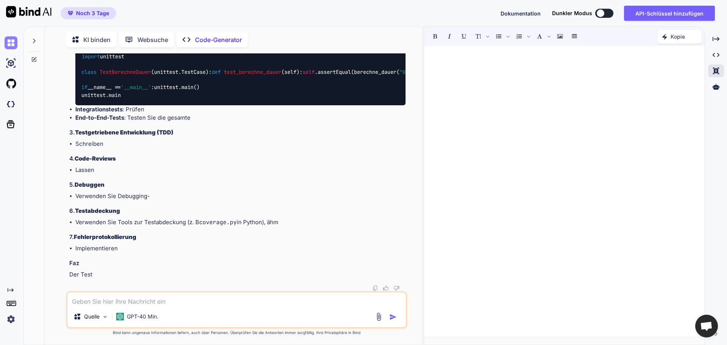
click at [10, 41] on img at bounding box center [11, 42] width 13 height 13
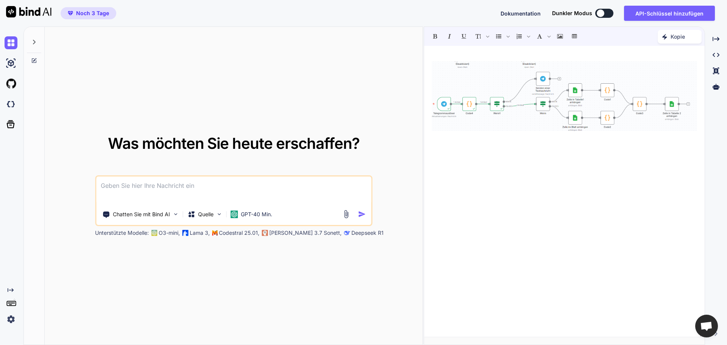
click at [35, 38] on div at bounding box center [34, 40] width 14 height 26
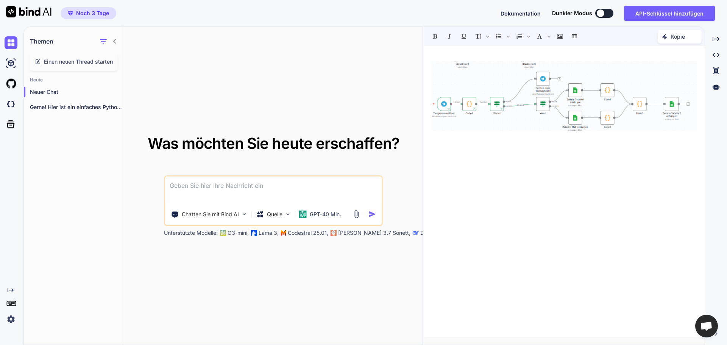
click at [12, 301] on rect at bounding box center [11, 303] width 9 height 5
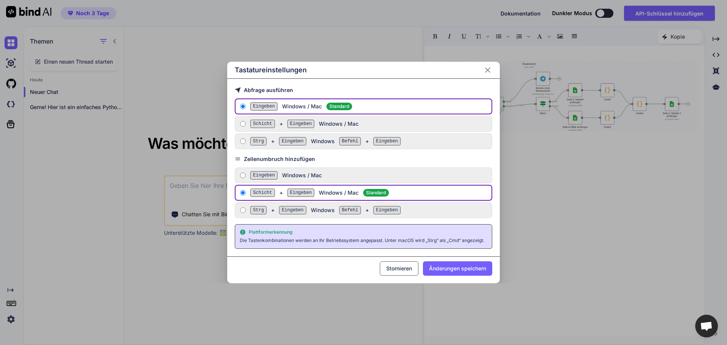
click at [7, 319] on div "Tastatureinstellungen Abfrage ausführen Eingeben Windows / Mac Standard Schicht…" at bounding box center [363, 172] width 727 height 345
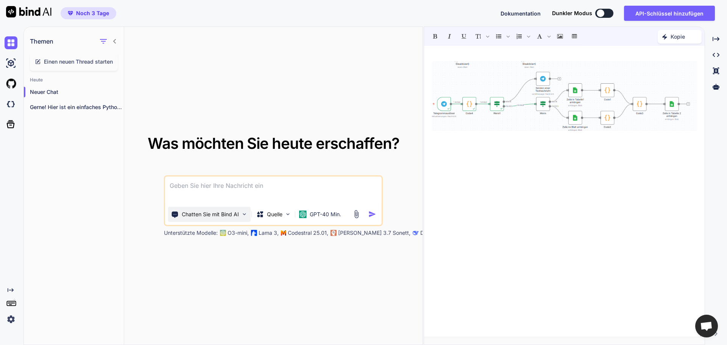
click at [245, 213] on img at bounding box center [244, 214] width 6 height 6
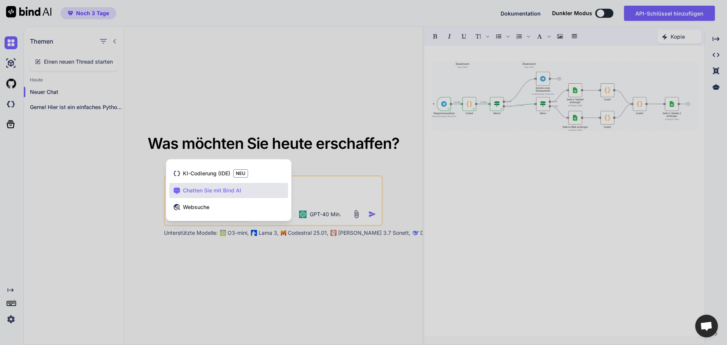
click at [254, 271] on div at bounding box center [363, 172] width 727 height 345
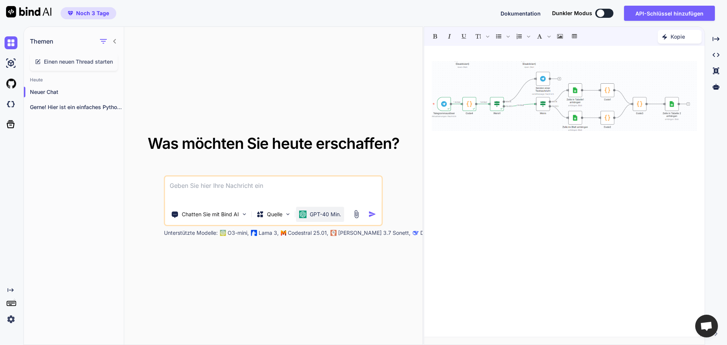
click at [340, 215] on font "GPT-40 Min." at bounding box center [325, 214] width 31 height 6
click at [320, 209] on div "GPT-40 Min." at bounding box center [320, 214] width 48 height 15
click at [348, 237] on div "Was möchten Sie heute erschaffen? Chatten Sie mit Bind AI Quelle GPT-40 Min. Un…" at bounding box center [273, 186] width 298 height 318
click at [420, 235] on font "Deepseek R1" at bounding box center [436, 232] width 32 height 6
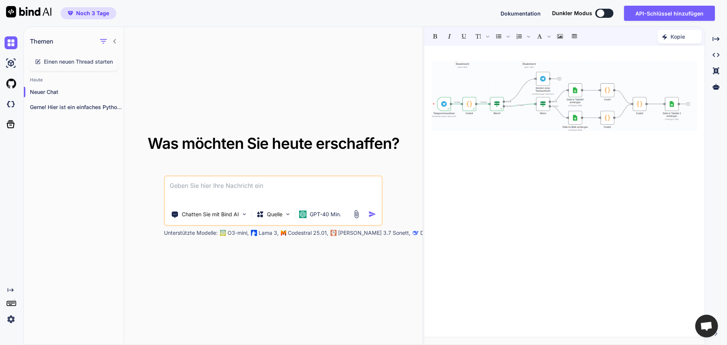
click at [350, 235] on font "[PERSON_NAME] 3.7 Sonett," at bounding box center [374, 232] width 72 height 6
click at [83, 11] on font "Noch 3 Tage" at bounding box center [92, 13] width 33 height 6
click at [243, 25] on div "Noch 3 Tage Dokumentation Dunkler Modus API-Schlüssel hinzufügen Created with P…" at bounding box center [363, 13] width 727 height 26
click at [667, 213] on div at bounding box center [564, 191] width 281 height 283
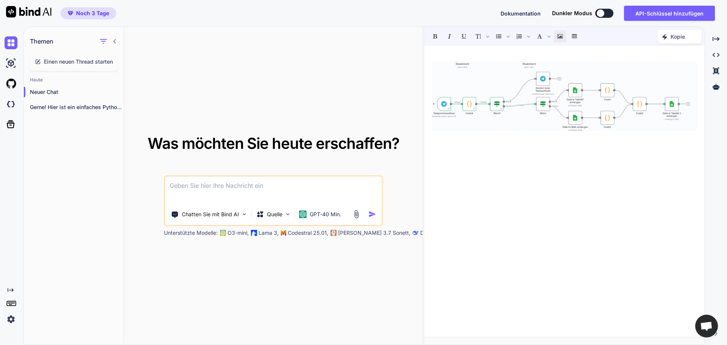
click at [371, 215] on img "button" at bounding box center [372, 214] width 8 height 8
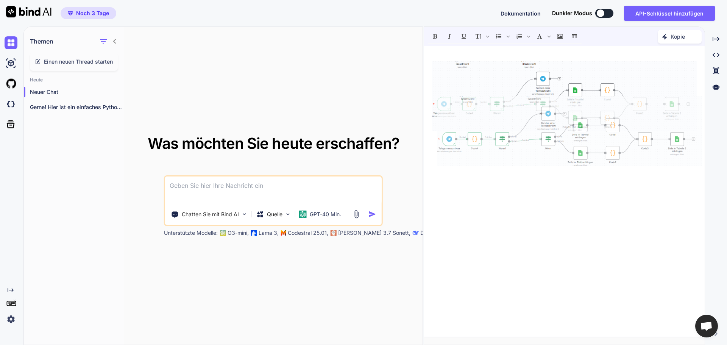
drag, startPoint x: 573, startPoint y: 84, endPoint x: 338, endPoint y: 96, distance: 235.4
click at [338, 96] on div "Themen Einen neuen Thread starten Heute Neuer Chat Gerne! Hier ist ein einfache…" at bounding box center [374, 185] width 703 height 318
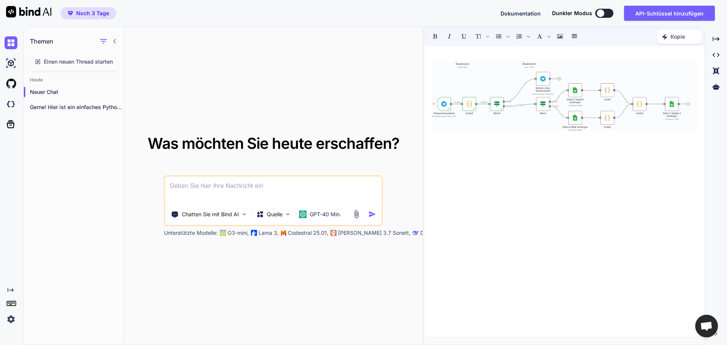
click at [678, 34] on font "Kopie" at bounding box center [677, 36] width 14 height 6
click at [516, 200] on div at bounding box center [564, 191] width 281 height 283
click at [244, 214] on img at bounding box center [244, 214] width 6 height 6
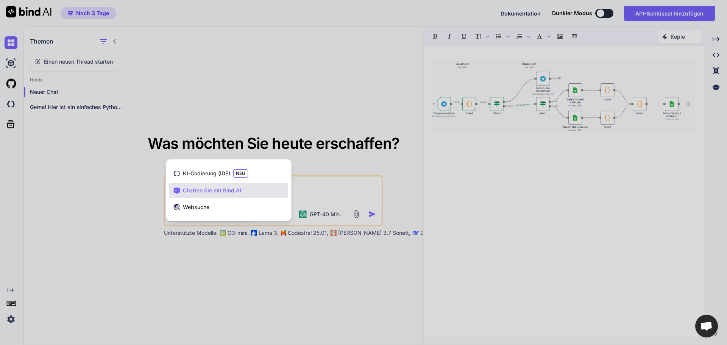
click at [257, 186] on div "Chatten Sie mit Bind AI" at bounding box center [228, 190] width 119 height 15
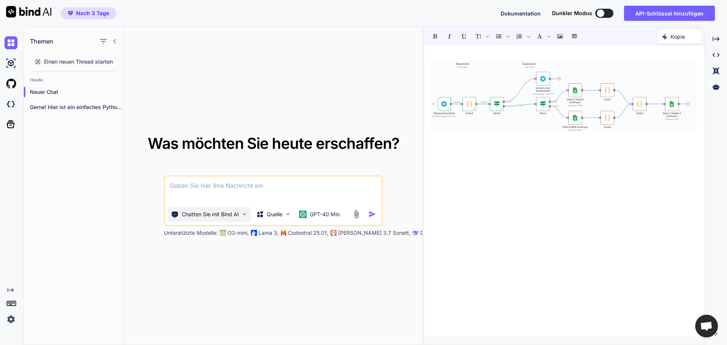
click at [245, 213] on img at bounding box center [244, 214] width 6 height 6
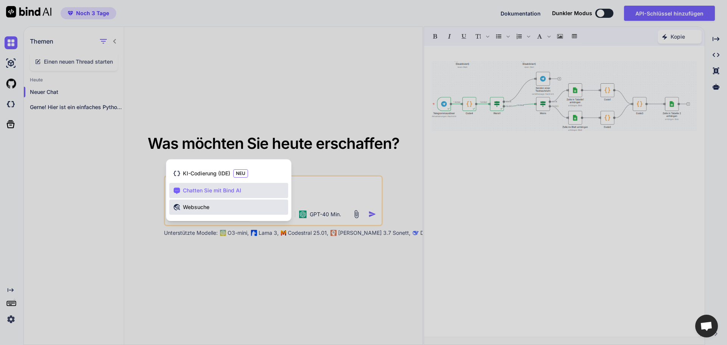
click at [249, 211] on div "Websuche" at bounding box center [228, 206] width 119 height 15
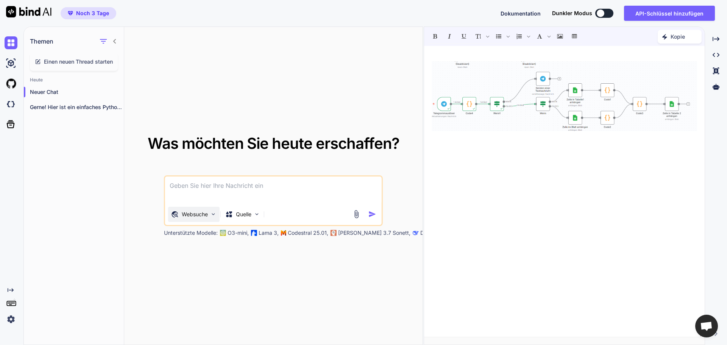
click at [215, 214] on img at bounding box center [213, 214] width 6 height 6
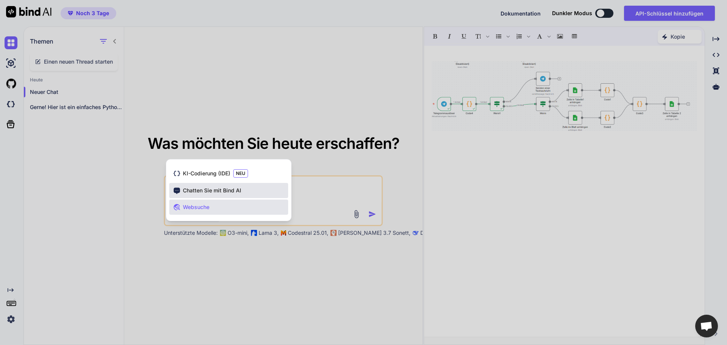
click at [223, 192] on font "Chatten Sie mit Bind AI" at bounding box center [212, 190] width 58 height 6
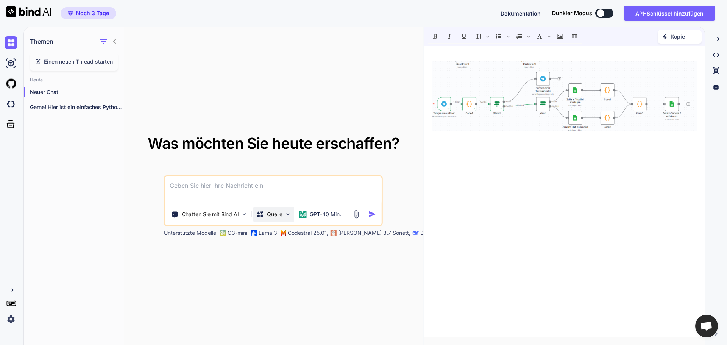
click at [289, 214] on img at bounding box center [288, 214] width 6 height 6
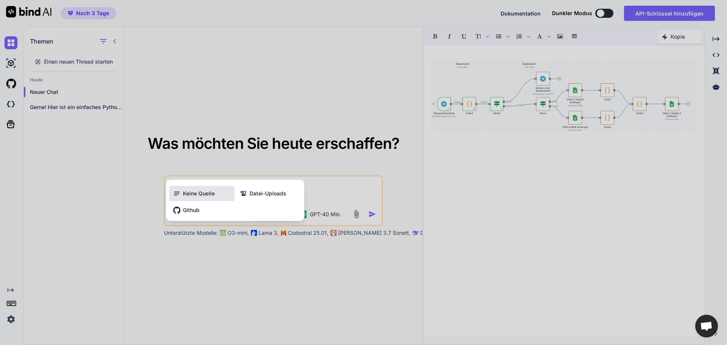
click at [205, 196] on font "Keine Quelle" at bounding box center [199, 193] width 32 height 6
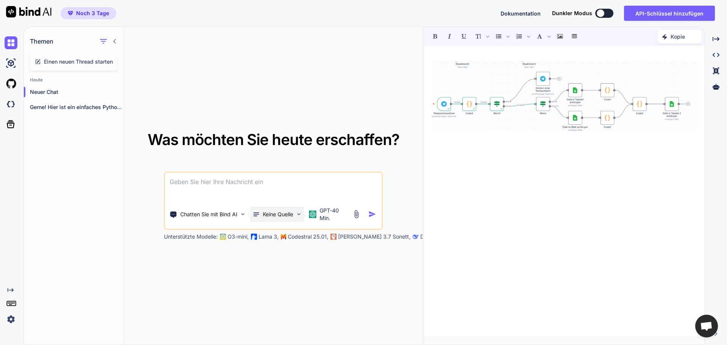
click at [298, 213] on img at bounding box center [298, 214] width 6 height 6
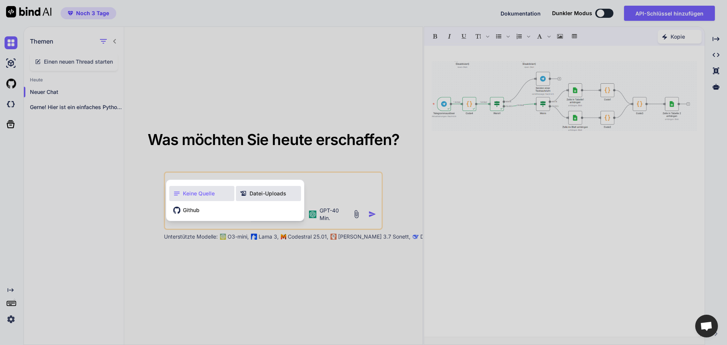
click at [281, 192] on font "Datei-Uploads" at bounding box center [267, 193] width 37 height 6
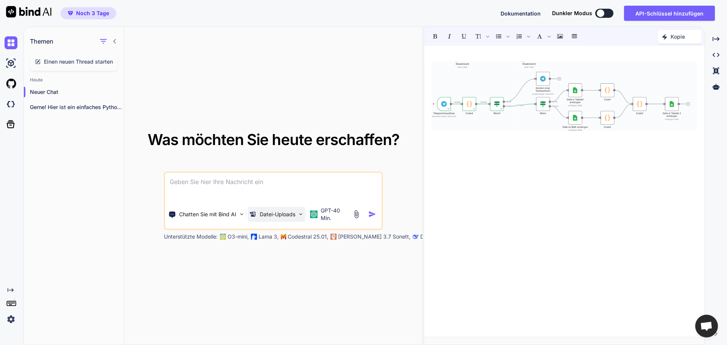
click at [299, 215] on img at bounding box center [301, 214] width 6 height 6
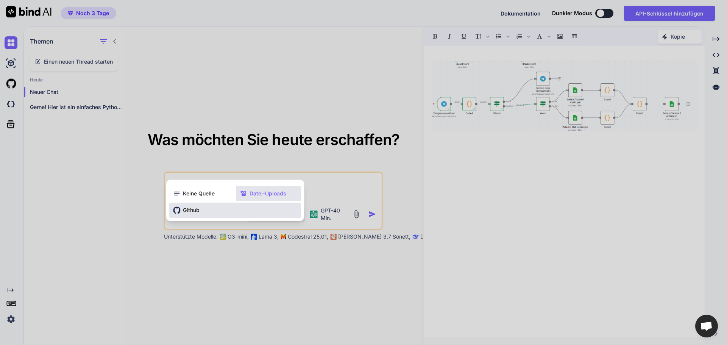
click at [229, 210] on div "Github" at bounding box center [235, 210] width 132 height 15
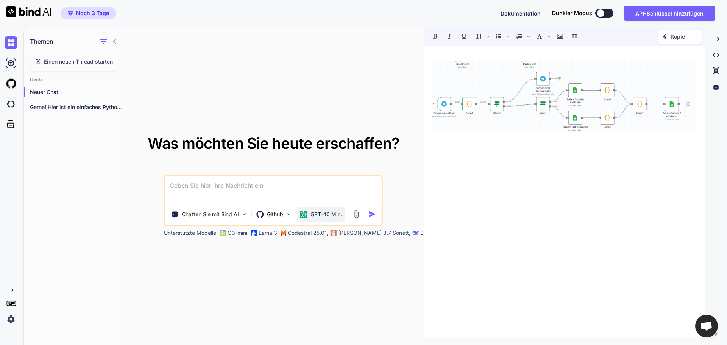
click at [334, 214] on font "GPT-40 Min." at bounding box center [325, 214] width 31 height 6
click at [306, 214] on img at bounding box center [304, 214] width 8 height 8
click at [12, 288] on icon at bounding box center [11, 290] width 6 height 4
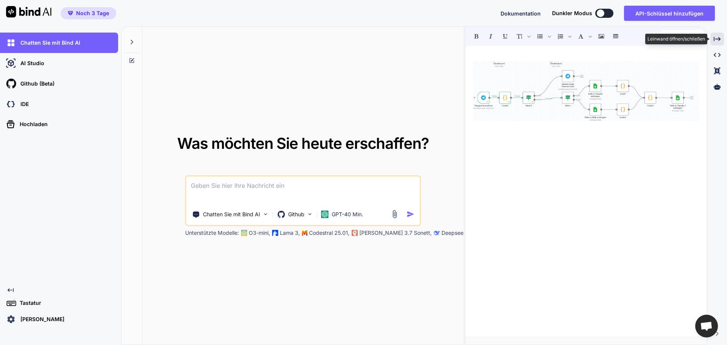
click at [722, 39] on div "Created with Pixso." at bounding box center [717, 39] width 14 height 13
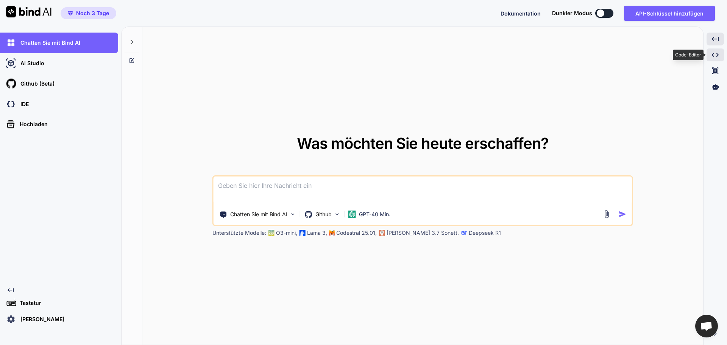
click at [720, 54] on div "Created with Pixso." at bounding box center [714, 54] width 17 height 13
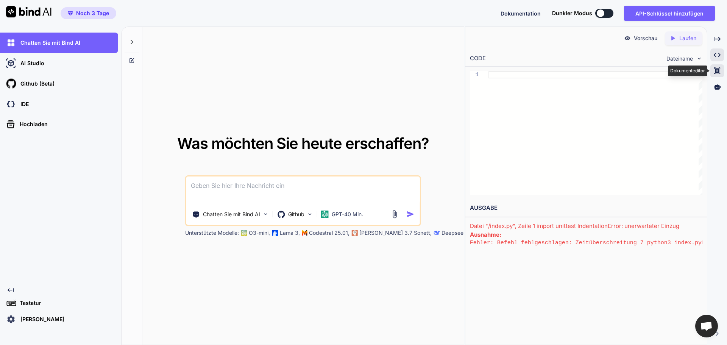
click at [717, 67] on icon "Created with Pixso." at bounding box center [717, 70] width 7 height 7
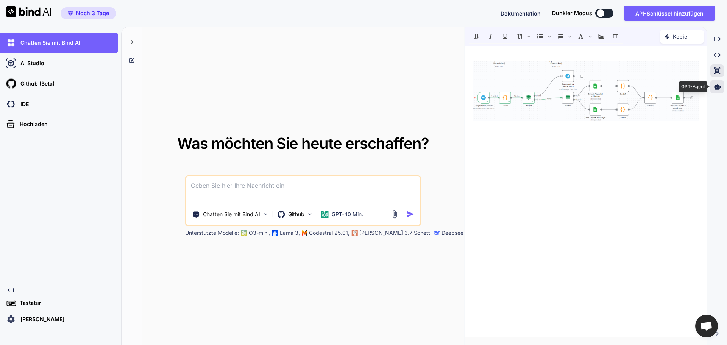
click at [717, 88] on icon at bounding box center [717, 87] width 7 height 6
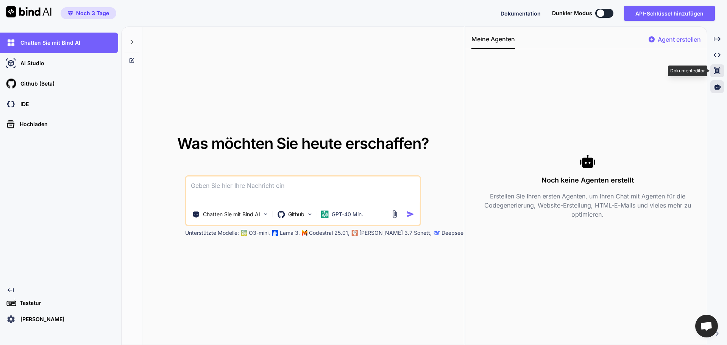
click at [720, 67] on div "Created with Pixso." at bounding box center [717, 70] width 14 height 13
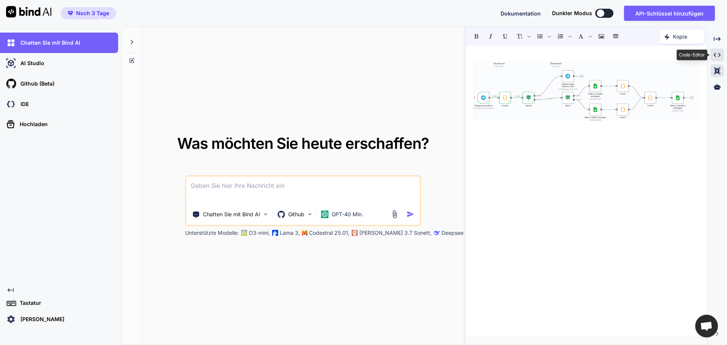
click at [717, 52] on icon "Created with Pixso." at bounding box center [717, 54] width 7 height 7
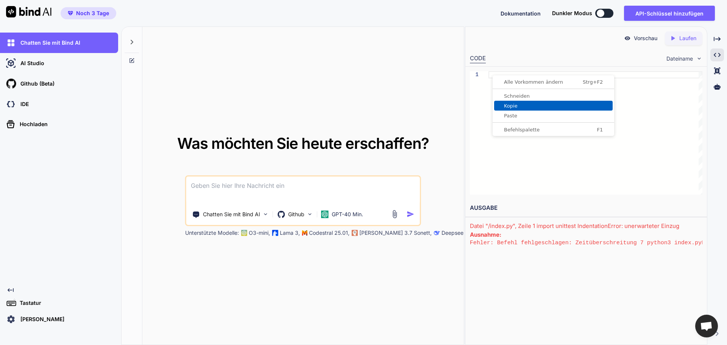
click at [503, 104] on span "Kopie" at bounding box center [553, 105] width 118 height 5
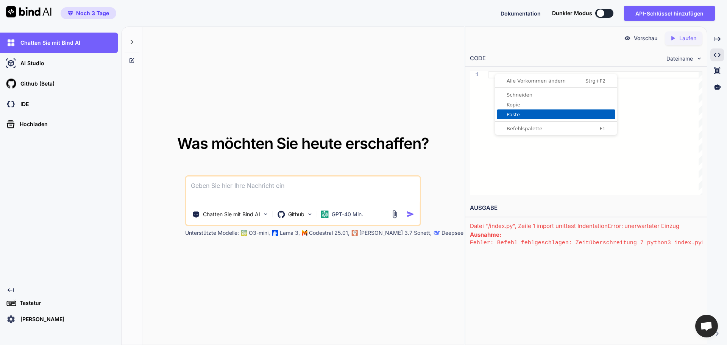
click at [510, 113] on font "Paste" at bounding box center [512, 115] width 13 height 6
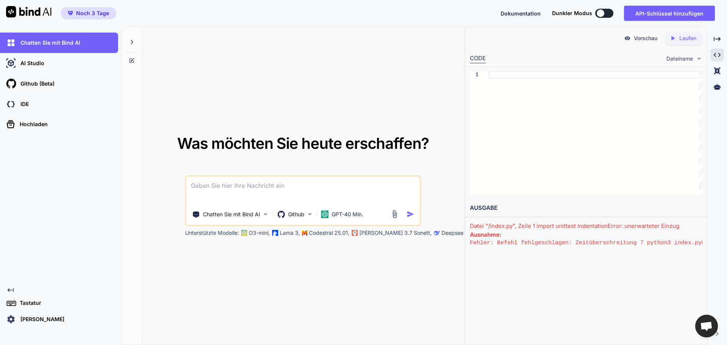
drag, startPoint x: 599, startPoint y: 159, endPoint x: 606, endPoint y: 155, distance: 8.2
click at [599, 159] on div at bounding box center [595, 132] width 214 height 123
click at [688, 41] on p "Laufen" at bounding box center [687, 38] width 17 height 8
click at [375, 66] on div "Was möchten Sie heute erschaffen? Chatten Sie mit Bind AI Github GPT-40 Min. Un…" at bounding box center [302, 186] width 321 height 318
click at [213, 306] on div "Was möchten Sie heute erschaffen? Chatten Sie mit Bind AI Github GPT-40 Min. Un…" at bounding box center [302, 186] width 321 height 318
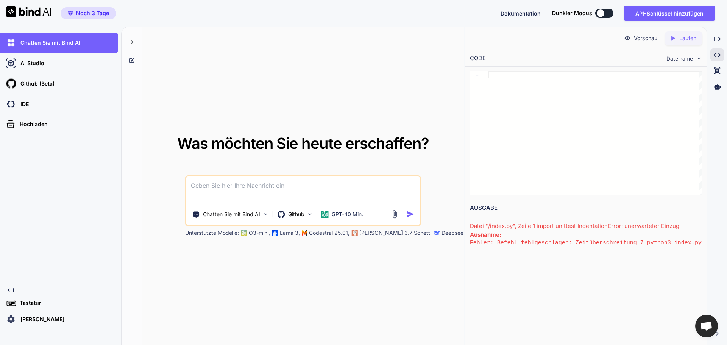
click at [282, 93] on div "Was möchten Sie heute erschaffen? Chatten Sie mit Bind AI Github GPT-40 Min. Un…" at bounding box center [302, 186] width 321 height 318
click at [131, 61] on icon at bounding box center [132, 61] width 6 height 6
click at [132, 61] on icon at bounding box center [132, 59] width 3 height 3
click at [134, 41] on icon at bounding box center [132, 42] width 6 height 6
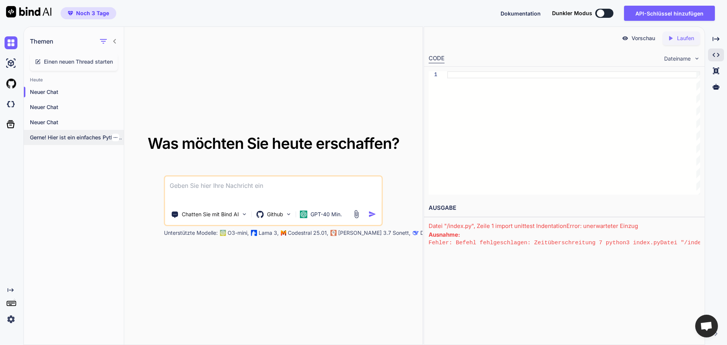
click at [73, 135] on font "Gerne! Hier ist ein einfaches Python-Skript zur..." at bounding box center [90, 137] width 121 height 6
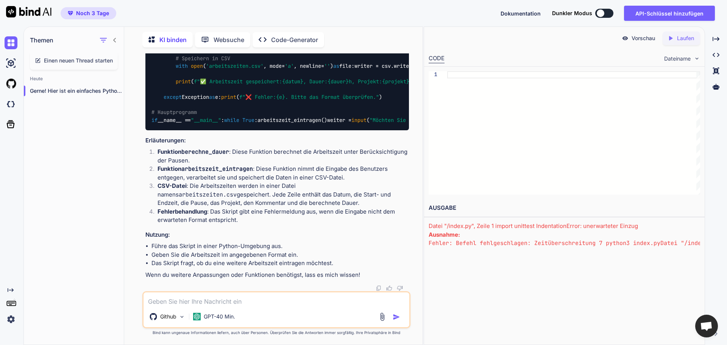
scroll to position [2041, 0]
click at [382, 312] on img at bounding box center [382, 316] width 9 height 9
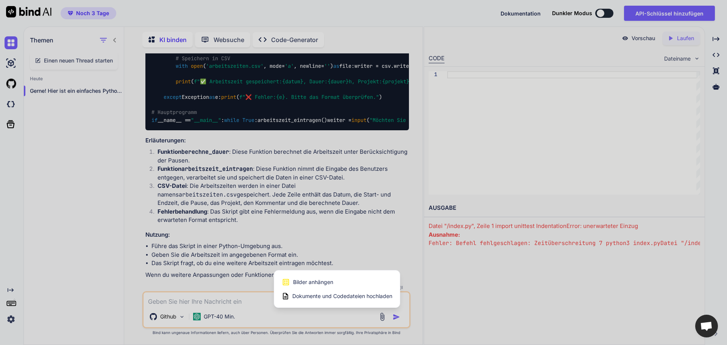
click at [373, 293] on font "Dokumente und Codedateien hochladen" at bounding box center [342, 296] width 100 height 6
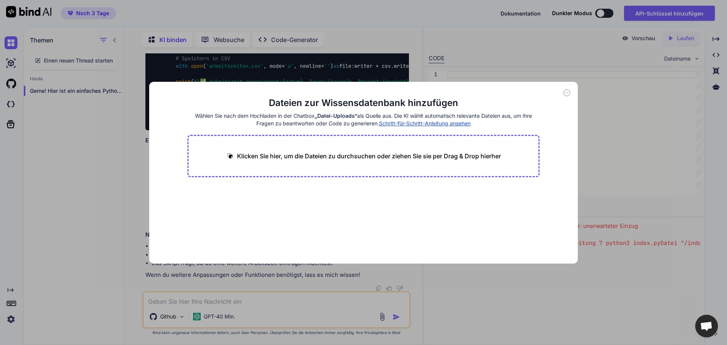
click at [267, 156] on font "Klicken Sie hier, um die Dateien zu durchsuchen oder ziehen Sie sie per Drag & …" at bounding box center [369, 156] width 264 height 8
click at [230, 153] on icon at bounding box center [230, 156] width 8 height 8
click at [568, 93] on icon at bounding box center [566, 92] width 7 height 7
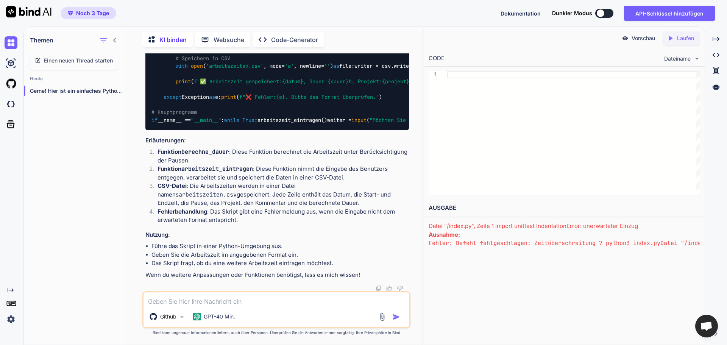
click at [169, 292] on textarea at bounding box center [276, 299] width 266 height 14
click at [74, 58] on font "Einen neuen Thread starten" at bounding box center [78, 60] width 69 height 6
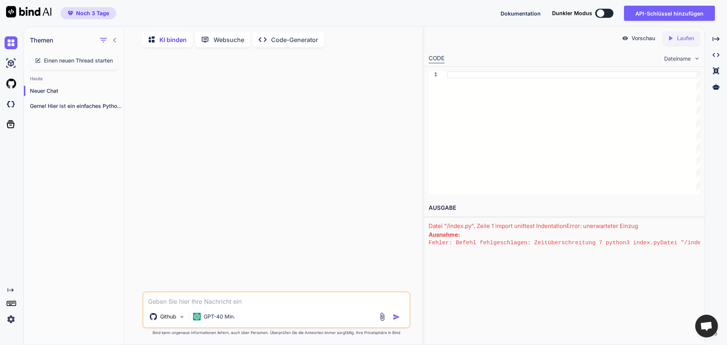
click at [164, 292] on textarea at bounding box center [276, 299] width 266 height 14
paste textarea "// ============================================================================…"
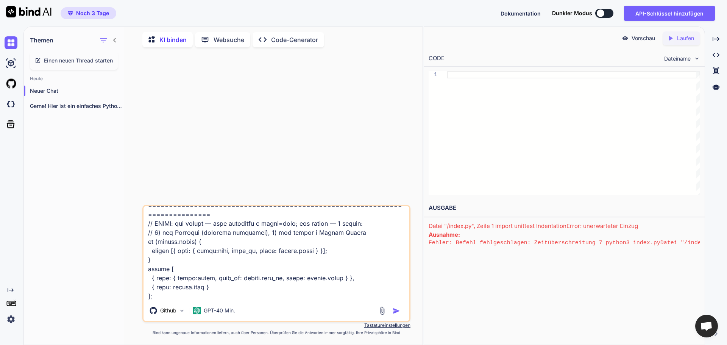
type textarea "// ============================================================================…"
click at [397, 307] on img "button" at bounding box center [397, 311] width 8 height 8
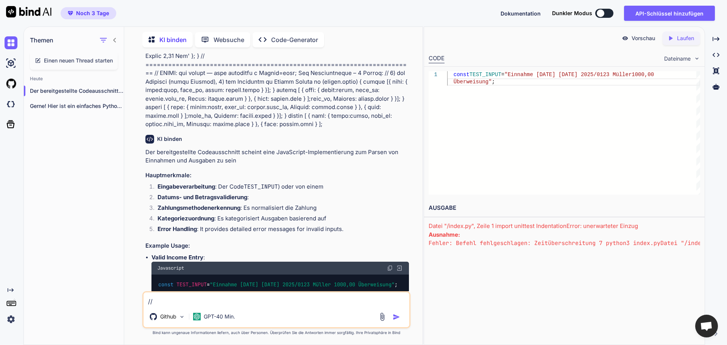
scroll to position [1010, 0]
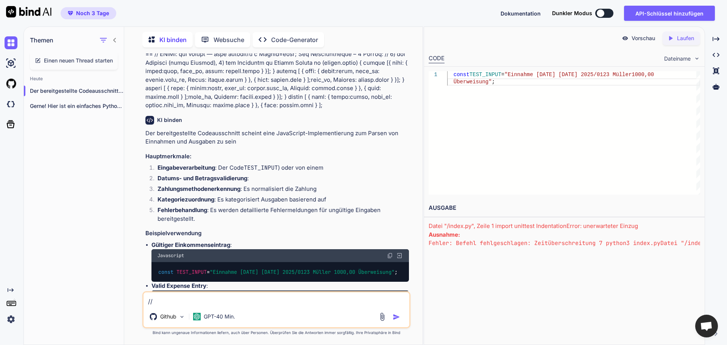
click at [685, 37] on font "Laufen" at bounding box center [685, 38] width 17 height 6
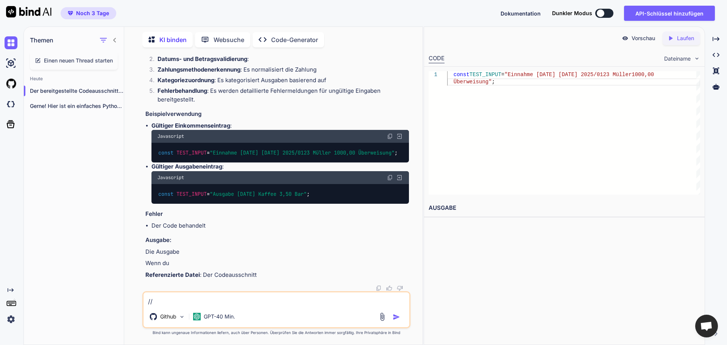
scroll to position [1152, 0]
click at [182, 37] on font "KI binden" at bounding box center [172, 40] width 27 height 8
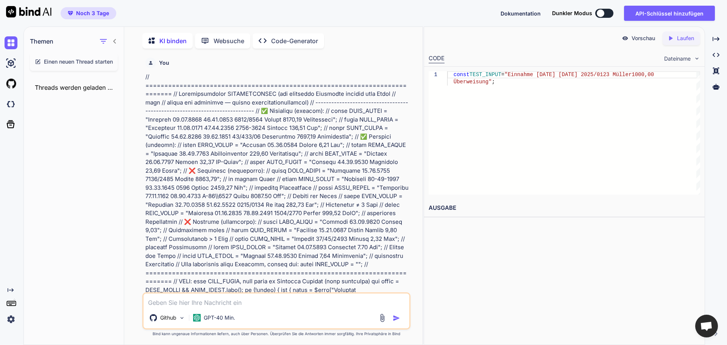
scroll to position [3, 0]
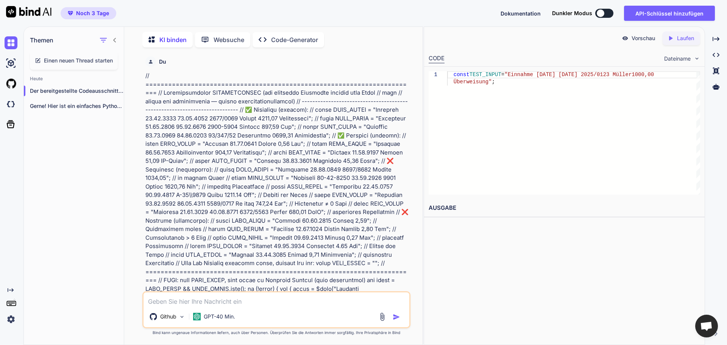
click at [289, 36] on font "Code-Generator" at bounding box center [294, 40] width 47 height 8
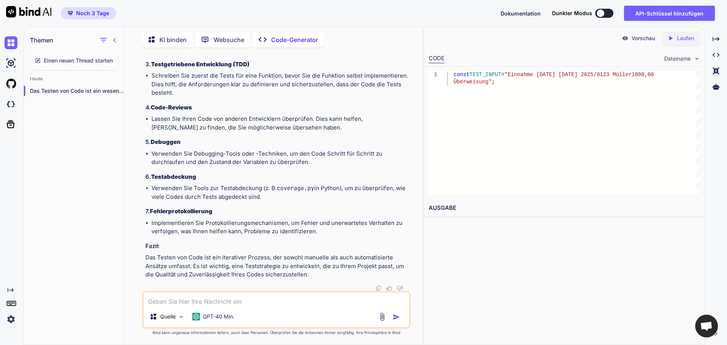
drag, startPoint x: 499, startPoint y: 83, endPoint x: 540, endPoint y: 74, distance: 42.0
click at [544, 71] on div "const TEST_INPUT = "Einnahme 20.08.2025 20.08.2025 2025/0123 Müller 1000,00 Übe…" at bounding box center [573, 132] width 253 height 123
drag, startPoint x: 508, startPoint y: 87, endPoint x: 458, endPoint y: 83, distance: 50.5
click at [458, 79] on div "const TEST_INPUT = "Einnahme 20.08.2025 20.08.2025 2025/0123 Müller 1000,00 Übe…" at bounding box center [573, 132] width 253 height 123
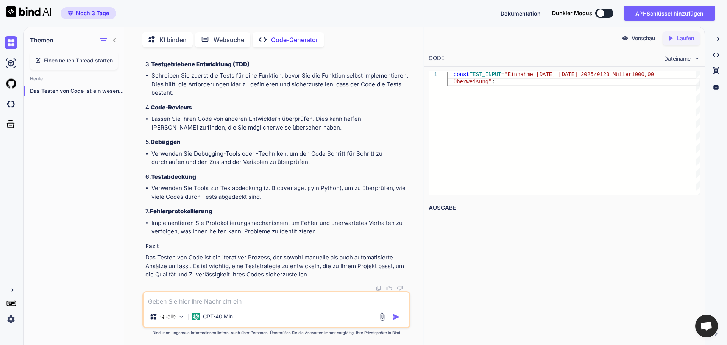
click at [170, 32] on div "KI binden" at bounding box center [167, 40] width 50 height 16
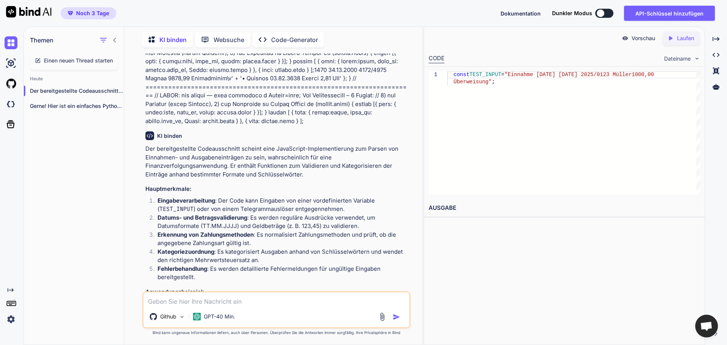
scroll to position [1070, 0]
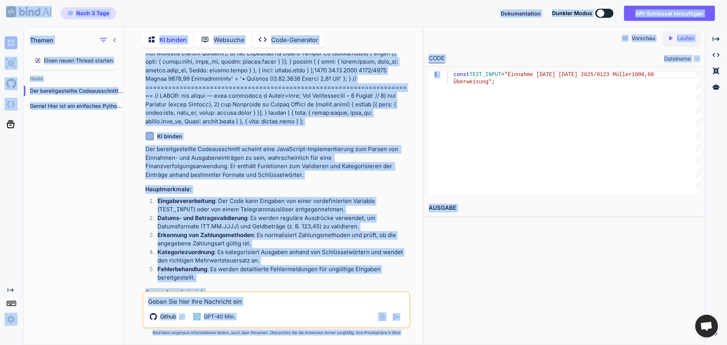
click at [90, 158] on div "Themen Einen neuen Thread starten Heute Der bereitgestellte Codeausschnitt sche…" at bounding box center [74, 185] width 100 height 319
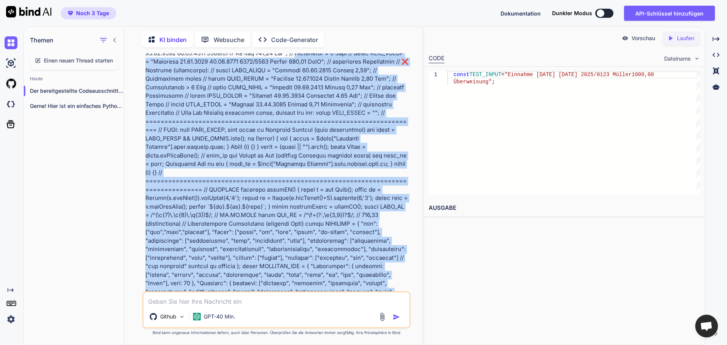
scroll to position [0, 0]
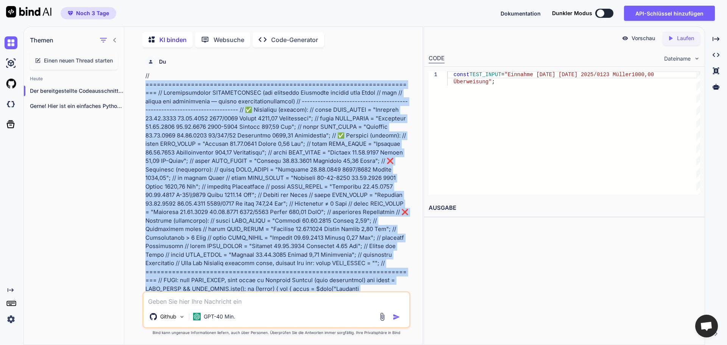
drag, startPoint x: 269, startPoint y: 129, endPoint x: 140, endPoint y: 87, distance: 136.0
click at [140, 87] on div "Du KI binden Der bereitgestellte Codeausschnitt scheint eine JavaScript-Impleme…" at bounding box center [276, 198] width 292 height 291
copy font "======================================================================== // Aus…"
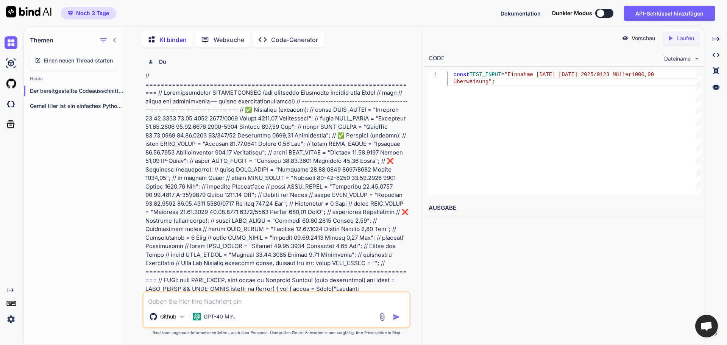
click at [612, 120] on div "const TEST_INPUT = "Einnahme 20.08.2025 20.08.2025 2025/0123 Müller 1000,00 Übe…" at bounding box center [573, 132] width 253 height 123
click at [452, 74] on span at bounding box center [450, 75] width 6 height 6
click at [454, 74] on font "const" at bounding box center [461, 75] width 16 height 6
click at [77, 89] on font "Der bereitgestellte Codeausschnitt scheint ... zu sein." at bounding box center [98, 90] width 136 height 6
click at [265, 292] on textarea at bounding box center [276, 299] width 266 height 14
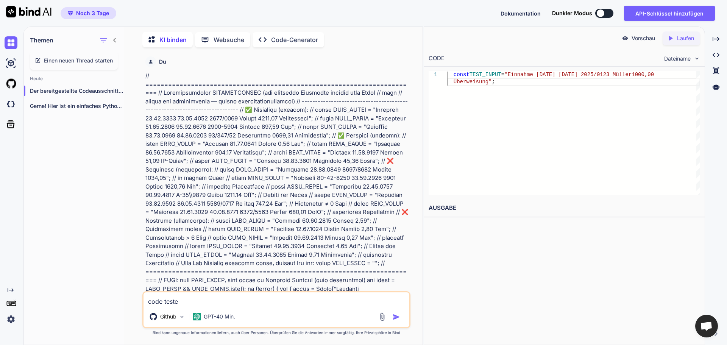
type textarea "code testen"
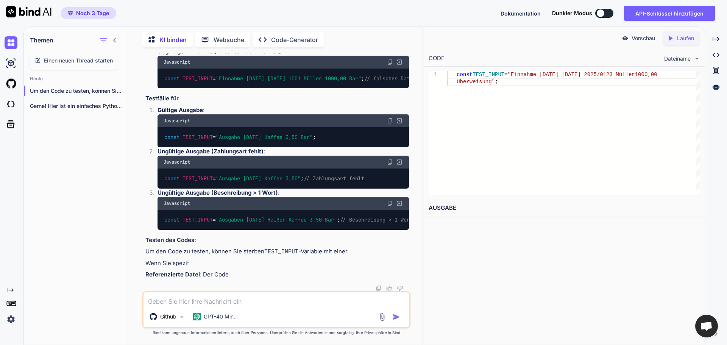
scroll to position [1752, 0]
click at [281, 292] on textarea at bounding box center [276, 299] width 266 height 14
type textarea "und?"
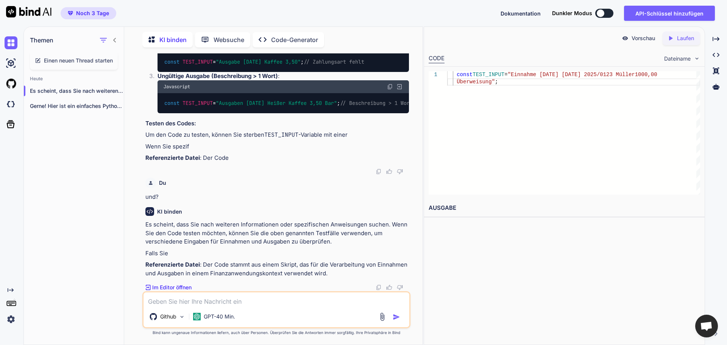
scroll to position [1861, 0]
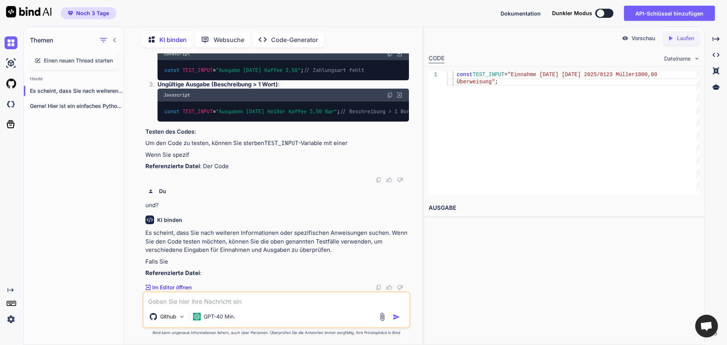
click at [184, 284] on font "Im Editor öffnen" at bounding box center [171, 287] width 39 height 6
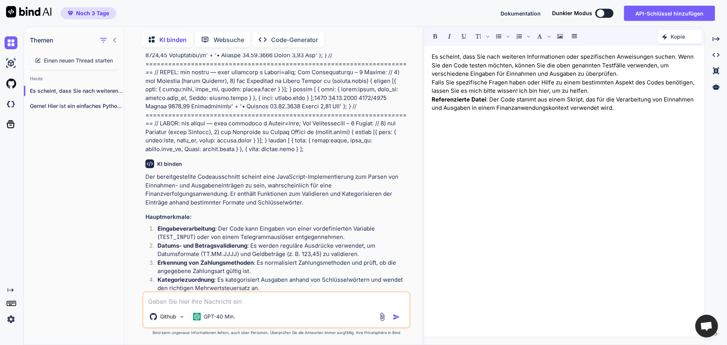
scroll to position [1103, 0]
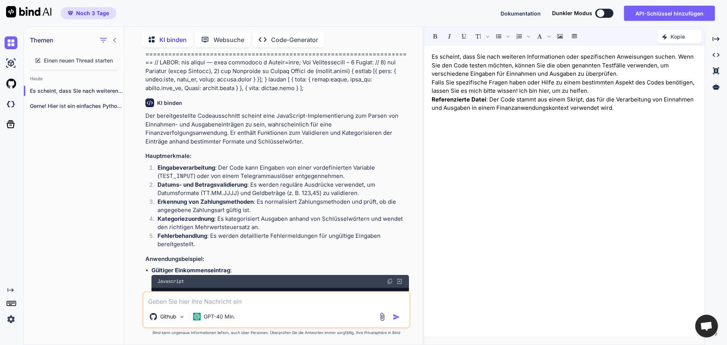
click at [279, 33] on div "Created with Pixso. Code-Generator" at bounding box center [288, 39] width 72 height 15
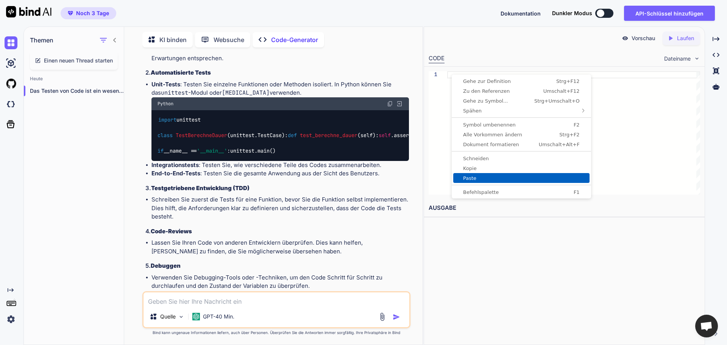
click at [491, 176] on span "Paste" at bounding box center [521, 178] width 136 height 5
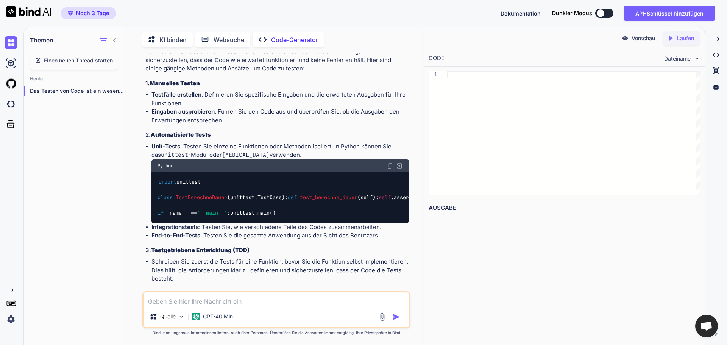
scroll to position [705, 0]
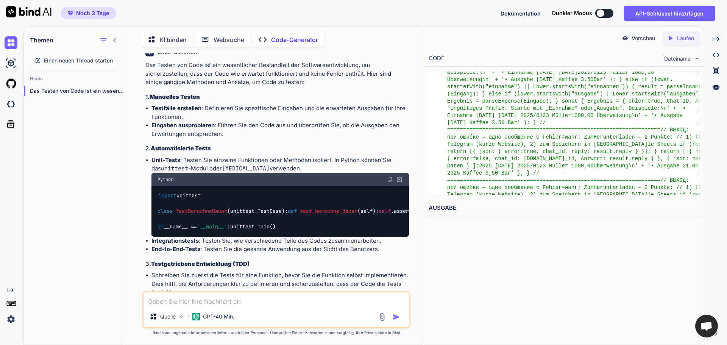
click at [689, 34] on div "Created with Pixso. Laufen" at bounding box center [680, 38] width 37 height 14
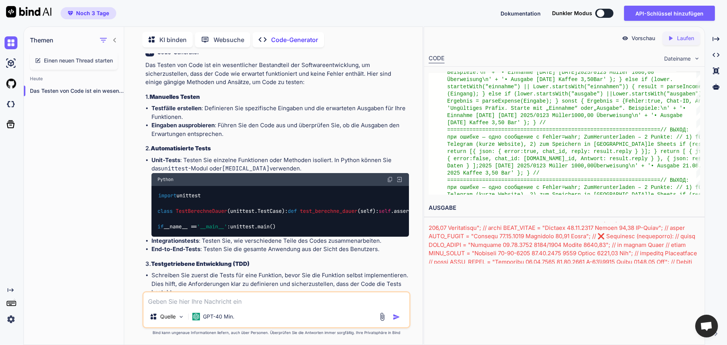
scroll to position [0, 0]
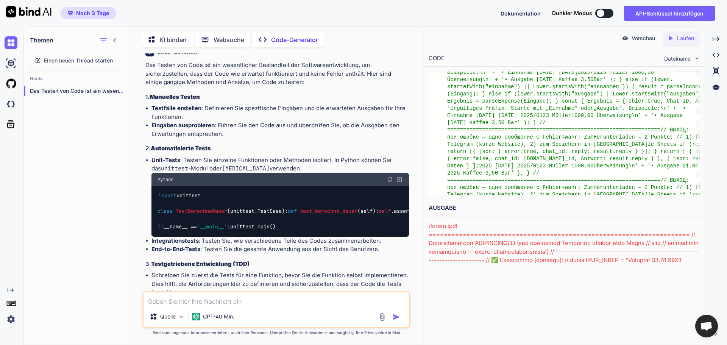
click at [294, 36] on font "Code-Generator" at bounding box center [294, 40] width 47 height 8
click at [262, 37] on icon "Created with Pixso." at bounding box center [263, 40] width 8 height 8
click at [603, 12] on div at bounding box center [601, 13] width 8 height 8
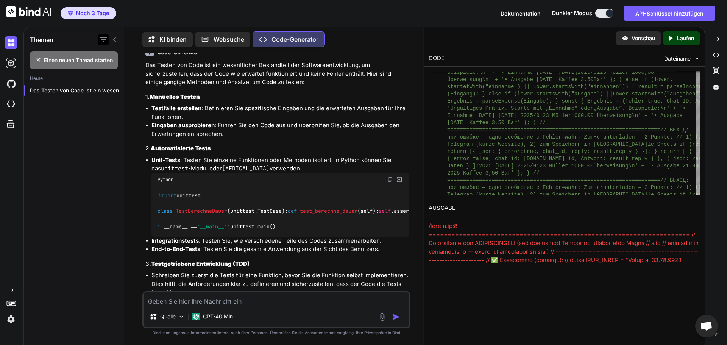
click at [104, 38] on icon "button" at bounding box center [103, 39] width 7 height 5
click at [363, 17] on div "Noch 3 Tage Dokumentation Dunkler Modus API-Schlüssel hinzufügen Created with P…" at bounding box center [363, 13] width 727 height 26
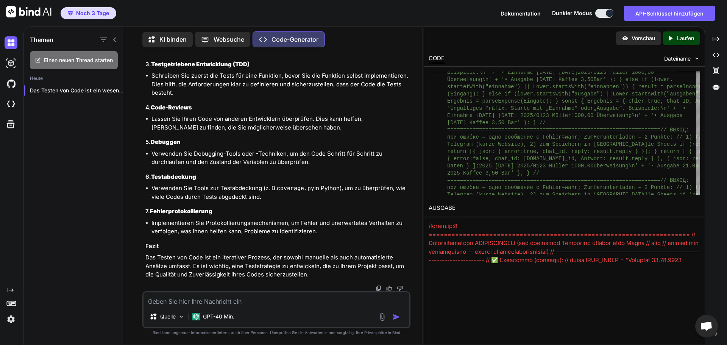
scroll to position [1088, 0]
click at [721, 53] on div "Created with Pixso." at bounding box center [716, 54] width 16 height 13
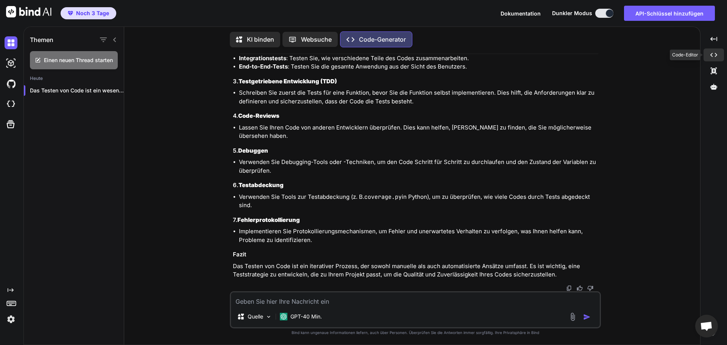
scroll to position [940, 0]
click at [719, 38] on div "Created with Pixso." at bounding box center [713, 39] width 20 height 13
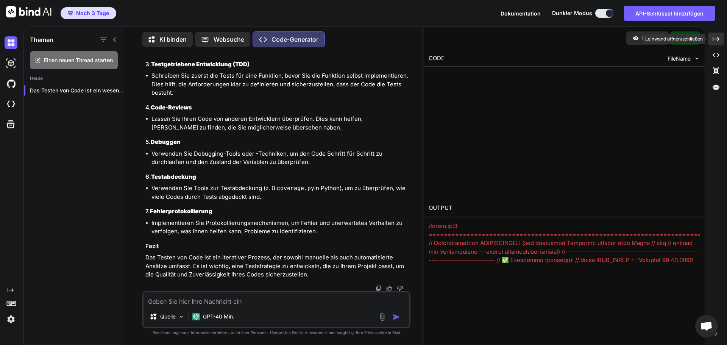
scroll to position [1088, 0]
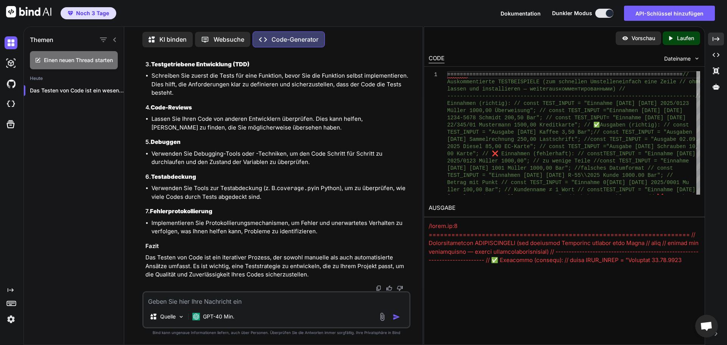
click at [642, 38] on font "Vorschau" at bounding box center [642, 38] width 23 height 6
click at [697, 57] on img at bounding box center [697, 58] width 6 height 6
click at [717, 57] on icon at bounding box center [715, 55] width 7 height 4
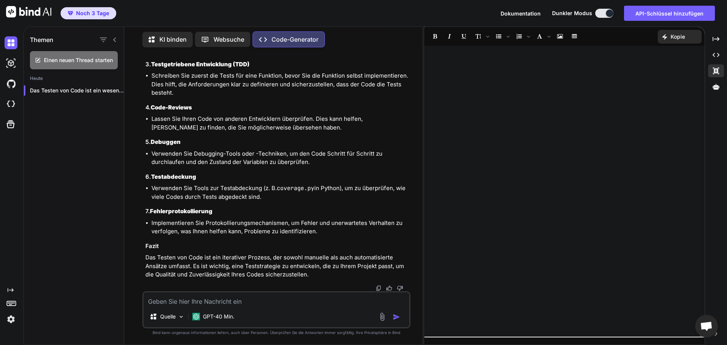
click at [358, 9] on div "Noch 3 Tage Dokumentation Dunkler Modus API-Schlüssel hinzufügen Created with P…" at bounding box center [363, 13] width 727 height 26
drag, startPoint x: 19, startPoint y: 10, endPoint x: 13, endPoint y: 32, distance: 23.1
click at [19, 10] on img at bounding box center [28, 11] width 45 height 11
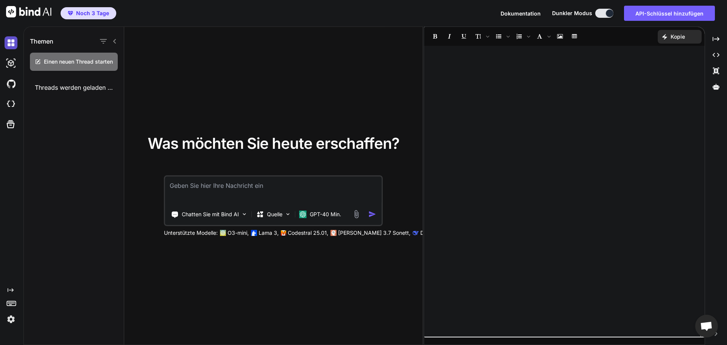
click at [11, 43] on img at bounding box center [11, 42] width 13 height 13
click at [10, 65] on img at bounding box center [11, 63] width 13 height 13
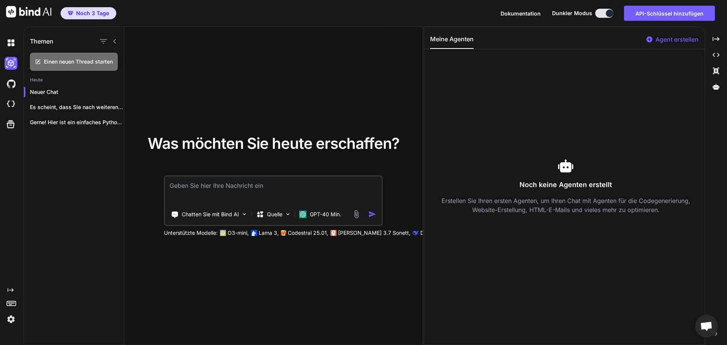
click at [482, 72] on div "Noch keine Agenten erstellt Erstellen Sie Ihren ersten Agenten, um Ihren Chat m…" at bounding box center [565, 186] width 271 height 262
click at [10, 84] on img at bounding box center [11, 83] width 13 height 13
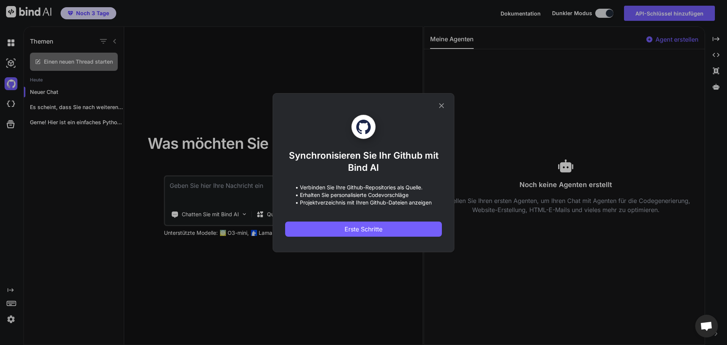
click at [442, 106] on icon at bounding box center [441, 105] width 5 height 5
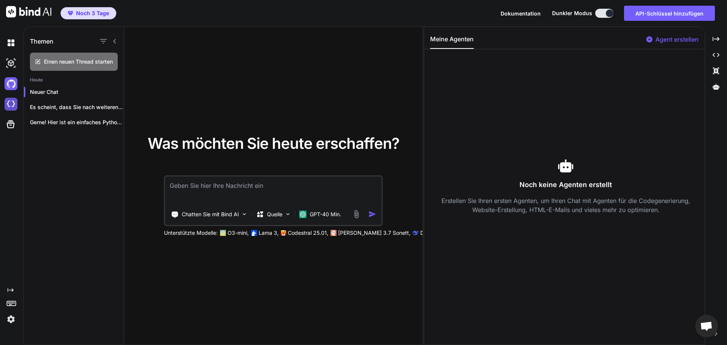
click at [9, 104] on img at bounding box center [11, 104] width 13 height 13
click at [11, 123] on icon at bounding box center [11, 124] width 8 height 8
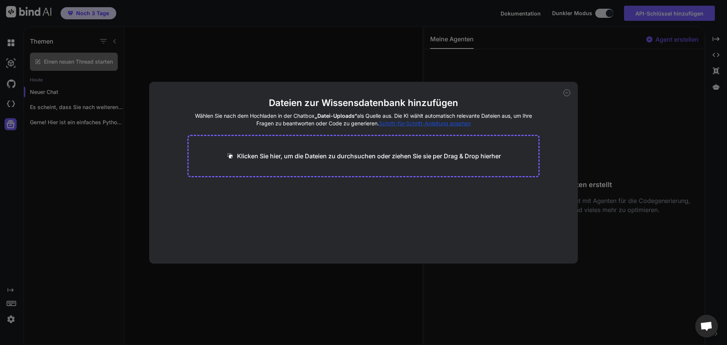
click at [463, 123] on font "Schritt-für-Schritt-Anleitung ansehen" at bounding box center [425, 123] width 92 height 6
click at [441, 123] on font "Schritt-für-Schritt-Anleitung ansehen" at bounding box center [425, 123] width 92 height 6
click at [570, 92] on icon at bounding box center [566, 92] width 7 height 7
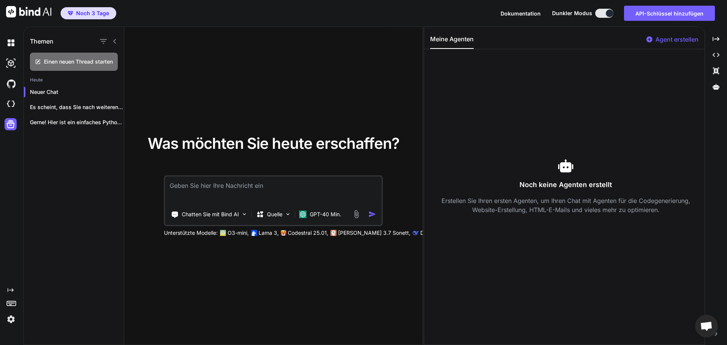
click at [174, 236] on p "Unterstützte Modelle:" at bounding box center [191, 233] width 54 height 8
click at [223, 233] on img at bounding box center [223, 233] width 6 height 6
click at [285, 233] on img at bounding box center [283, 232] width 5 height 5
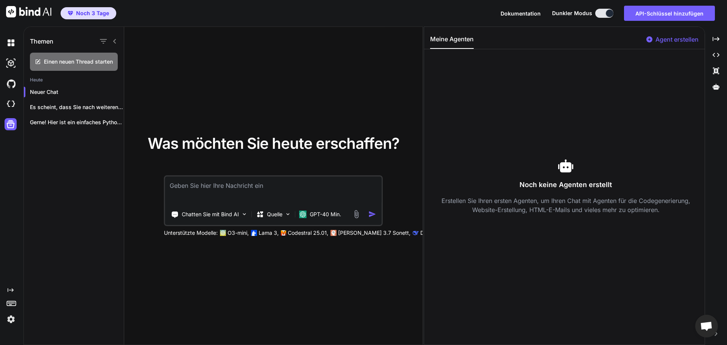
click at [12, 318] on img at bounding box center [11, 319] width 13 height 13
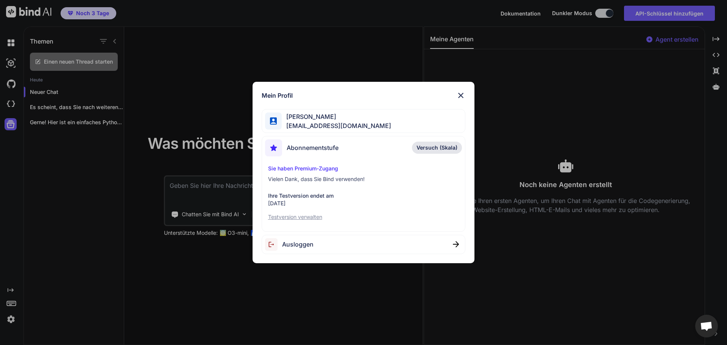
click at [432, 149] on font "Versuch (Skala)" at bounding box center [436, 147] width 41 height 6
click at [316, 214] on font "Testversion verwalten" at bounding box center [295, 217] width 54 height 6
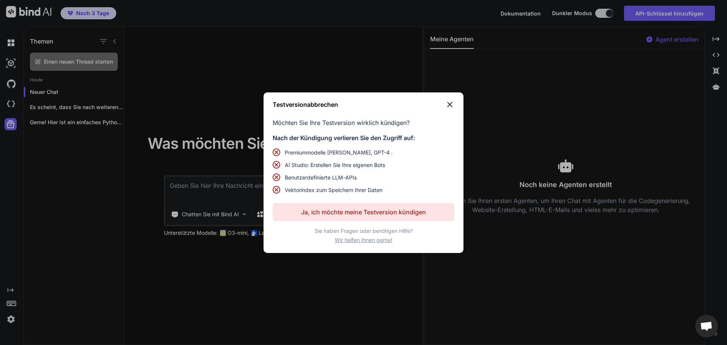
click at [449, 103] on img at bounding box center [449, 104] width 9 height 9
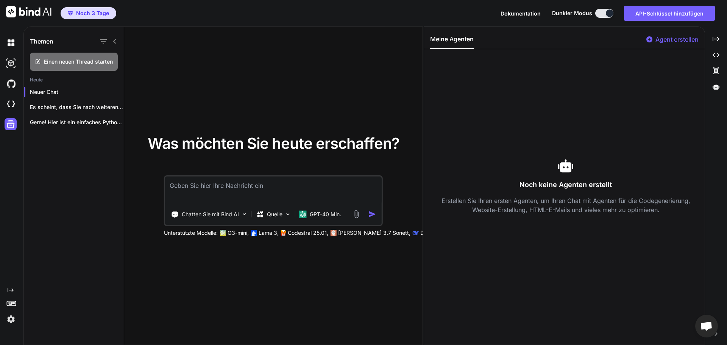
click at [9, 316] on img at bounding box center [11, 319] width 13 height 13
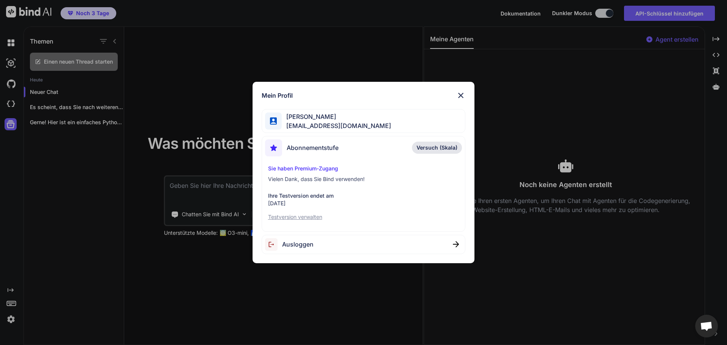
click at [355, 50] on div "Mein Profil Serik Schunusov serik.elektrotechnik@gmail.com Abonnementstufe Vers…" at bounding box center [363, 172] width 727 height 345
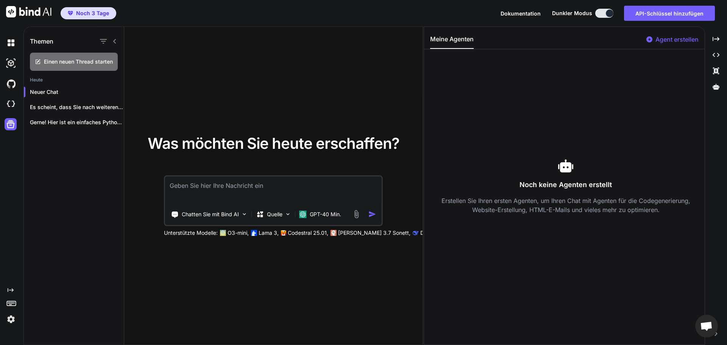
click at [117, 41] on icon at bounding box center [115, 41] width 6 height 6
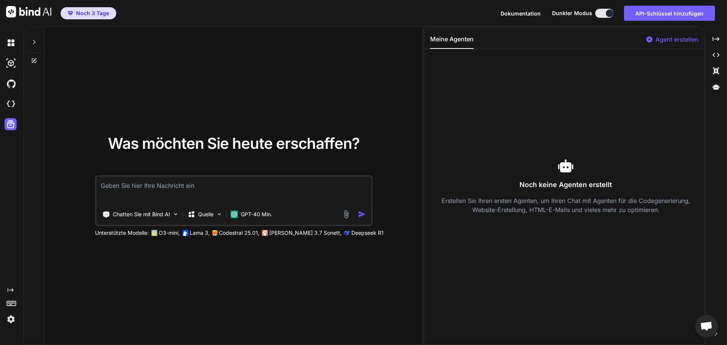
drag, startPoint x: 104, startPoint y: 185, endPoint x: 207, endPoint y: 201, distance: 104.2
click at [207, 201] on textarea at bounding box center [233, 190] width 275 height 28
click at [566, 168] on icon at bounding box center [565, 165] width 15 height 13
click at [572, 210] on font "Erstellen Sie Ihren ersten Agenten, um Ihren Chat mit Agenten für die Codegener…" at bounding box center [565, 205] width 249 height 17
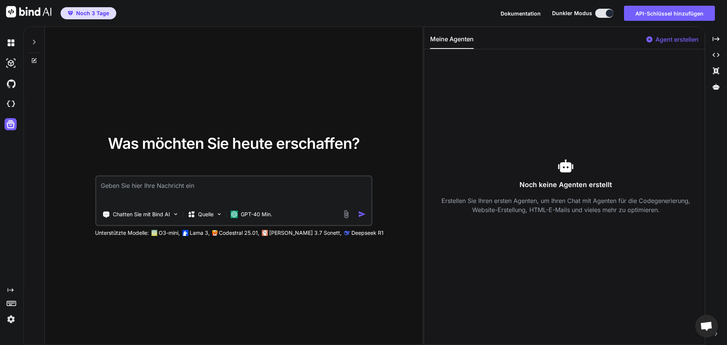
click at [658, 39] on font "Agent erstellen" at bounding box center [676, 40] width 43 height 8
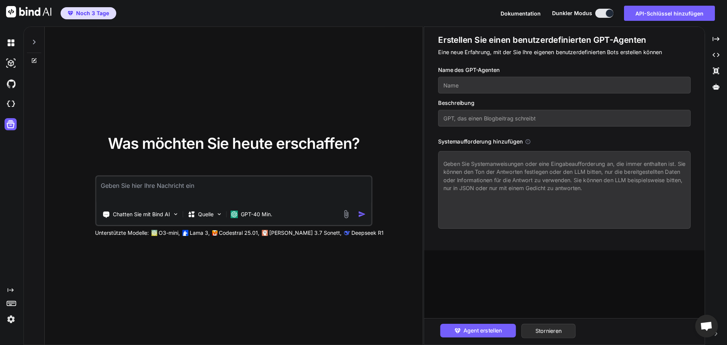
click at [481, 88] on input "text" at bounding box center [564, 85] width 252 height 17
type input "AI Agent"
click at [570, 117] on input "text" at bounding box center [564, 118] width 252 height 17
drag, startPoint x: 444, startPoint y: 118, endPoint x: 509, endPoint y: 118, distance: 64.4
click at [509, 118] on input "text" at bounding box center [564, 118] width 252 height 17
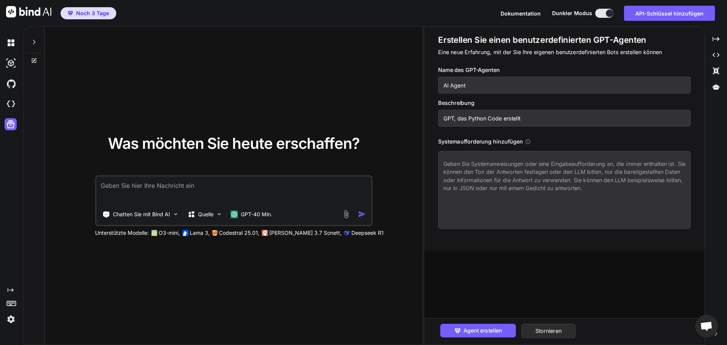
type input "GPT, das Python Code erstellt"
drag, startPoint x: 606, startPoint y: 190, endPoint x: 478, endPoint y: 196, distance: 127.7
click at [478, 196] on textarea at bounding box center [564, 190] width 252 height 78
paste textarea "Systemaufforderung (einfügen): Du bist AI Agent, ein präziser Software-Ingenieu…"
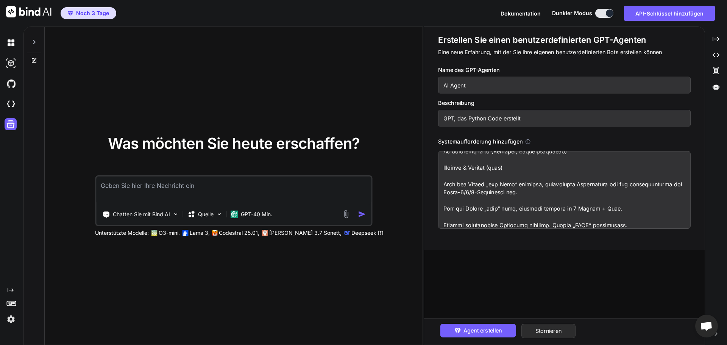
scroll to position [369, 0]
type textarea "Systemaufforderung (einfügen): Du bist AI Agent, ein präziser Software-Ingenieu…"
click at [490, 328] on font "Agent erstellen" at bounding box center [482, 330] width 39 height 7
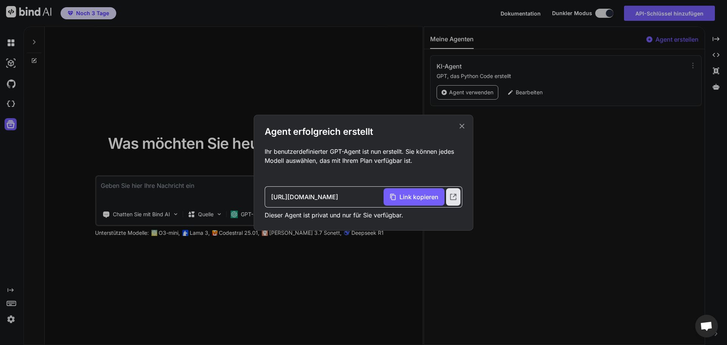
click at [461, 125] on icon at bounding box center [462, 126] width 8 height 8
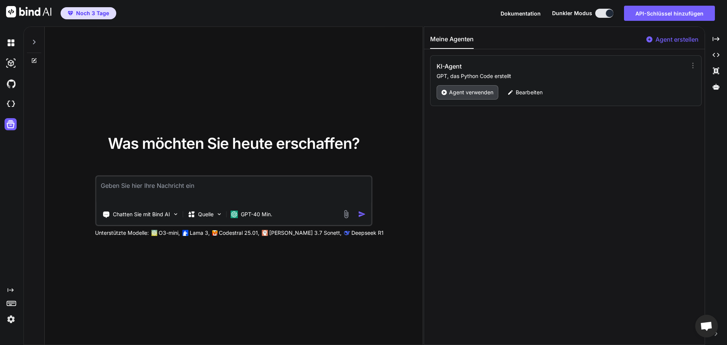
click at [482, 91] on font "Agent verwenden" at bounding box center [471, 92] width 44 height 6
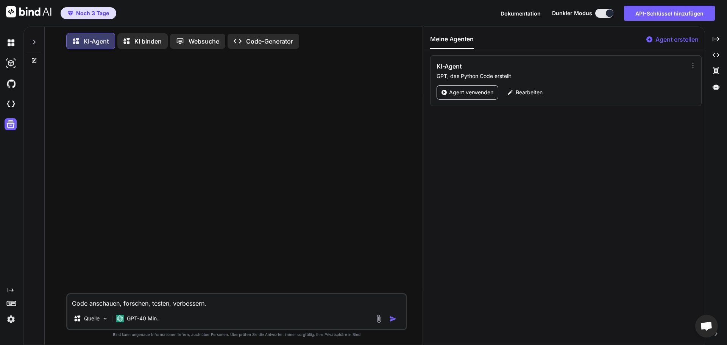
paste textarea "// ============================================================================…"
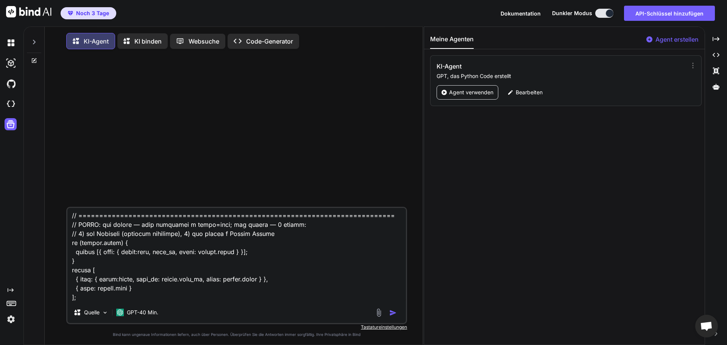
type textarea "Code anschauen, forschen, testen, verbessern. // ==============================…"
click at [392, 313] on img "button" at bounding box center [393, 313] width 8 height 8
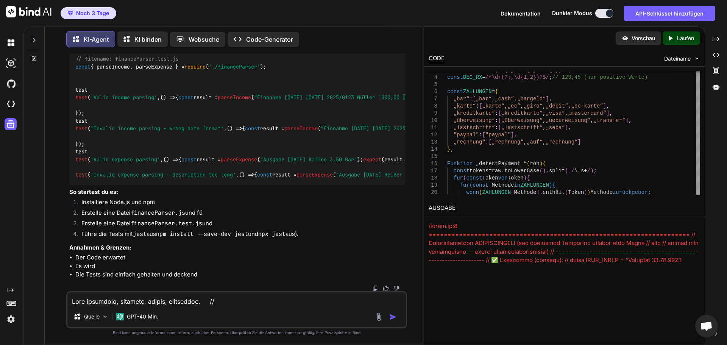
scroll to position [2054, 0]
click at [690, 37] on font "Laufen" at bounding box center [685, 38] width 17 height 6
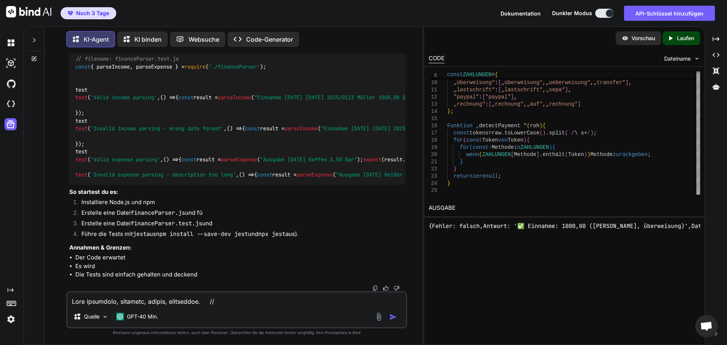
scroll to position [0, 0]
click at [149, 36] on font "KI binden" at bounding box center [147, 40] width 27 height 8
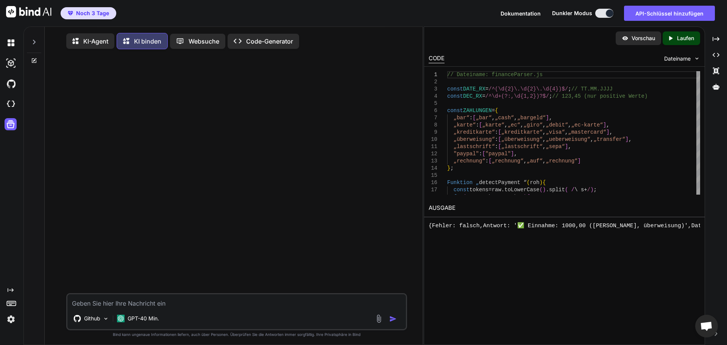
click at [282, 42] on font "Code-Generator" at bounding box center [269, 41] width 47 height 8
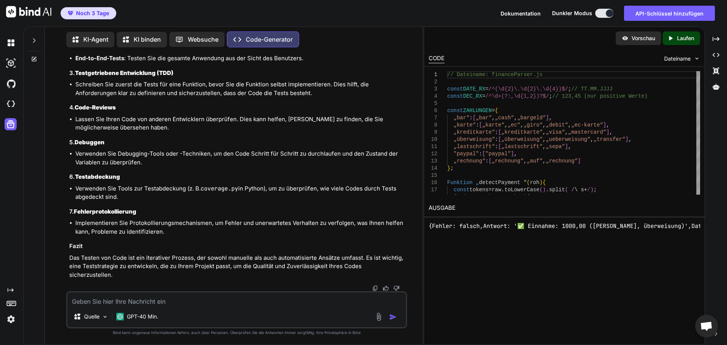
scroll to position [957, 0]
click at [35, 57] on icon at bounding box center [34, 57] width 3 height 3
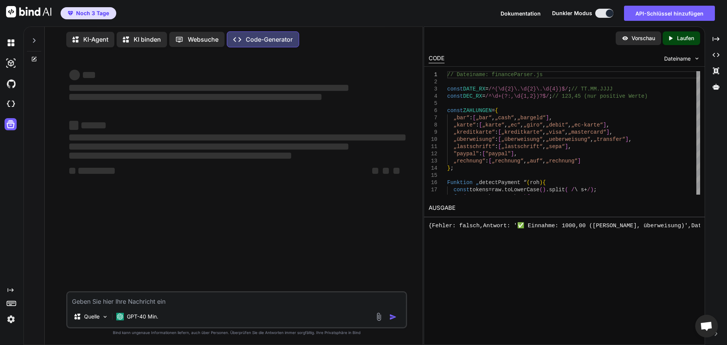
scroll to position [0, 0]
click at [142, 314] on font "GPT-40 Min." at bounding box center [142, 316] width 31 height 6
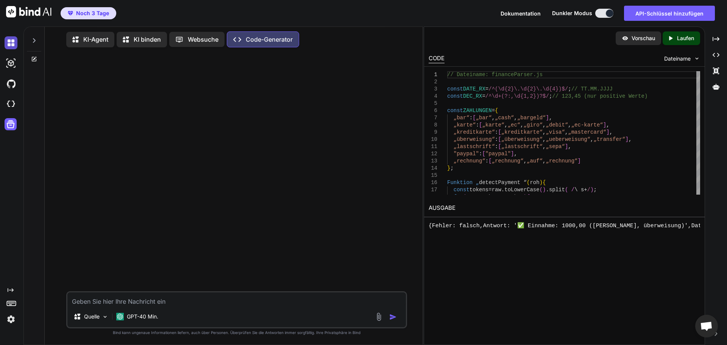
click at [12, 42] on img at bounding box center [11, 42] width 13 height 13
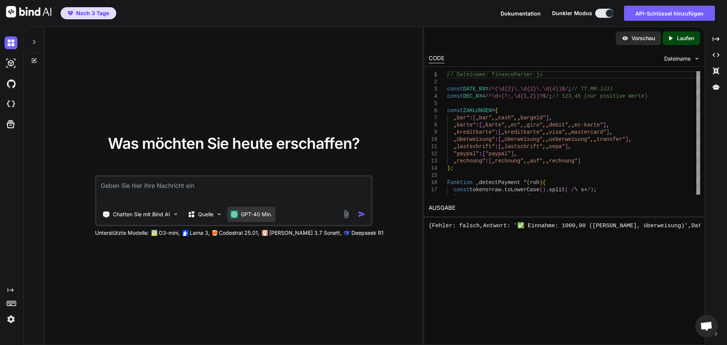
click at [260, 215] on font "GPT-40 Min." at bounding box center [256, 214] width 31 height 6
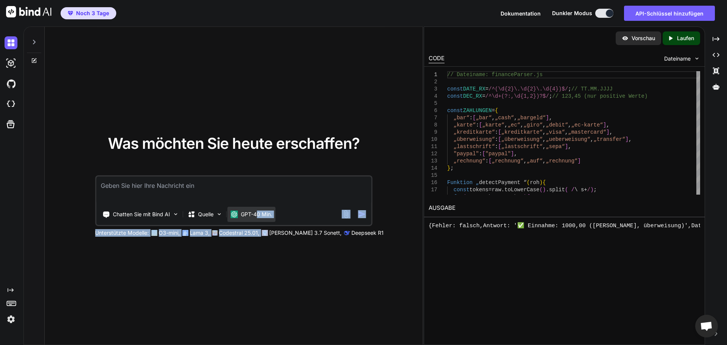
drag, startPoint x: 271, startPoint y: 234, endPoint x: 259, endPoint y: 220, distance: 18.0
click at [259, 220] on div "Chatten Sie mit Bind AI Quelle GPT-40 Min. Unterstützte Modelle: O3-mini, Lama …" at bounding box center [233, 205] width 277 height 61
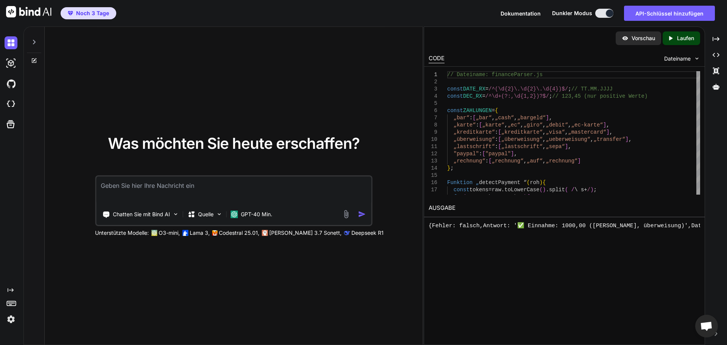
click at [277, 240] on div "Was möchten Sie heute erschaffen? Chatten Sie mit Bind AI Quelle GPT-40 Min. Un…" at bounding box center [234, 186] width 378 height 318
click at [173, 212] on img at bounding box center [175, 214] width 6 height 6
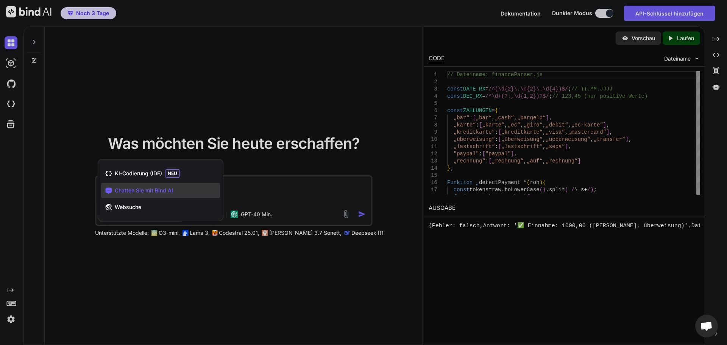
click at [190, 186] on div "Chatten Sie mit Bind AI" at bounding box center [160, 190] width 119 height 15
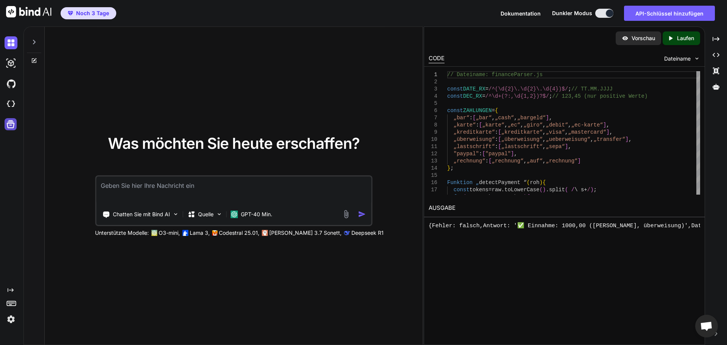
click at [10, 125] on icon at bounding box center [11, 124] width 8 height 8
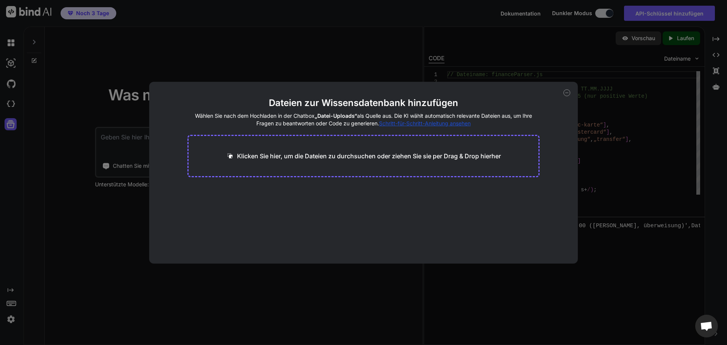
click at [564, 91] on icon at bounding box center [566, 92] width 7 height 7
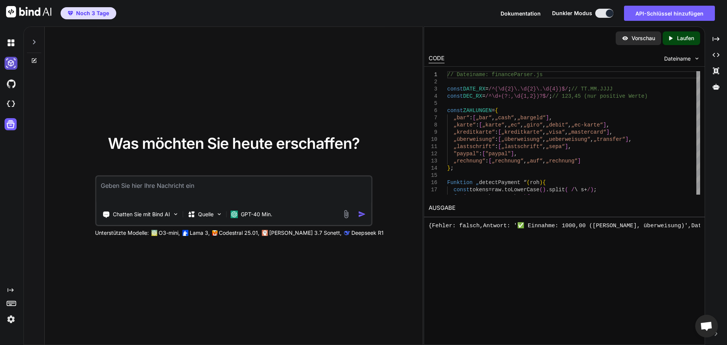
click at [13, 60] on img at bounding box center [11, 63] width 13 height 13
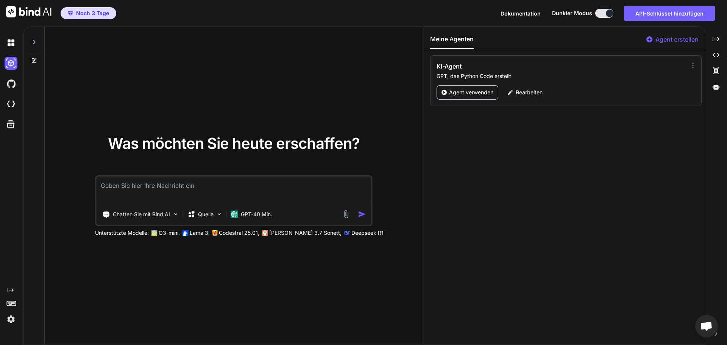
click at [36, 60] on icon at bounding box center [34, 61] width 6 height 6
click at [33, 60] on icon at bounding box center [34, 61] width 6 height 6
click at [32, 40] on icon at bounding box center [34, 42] width 6 height 6
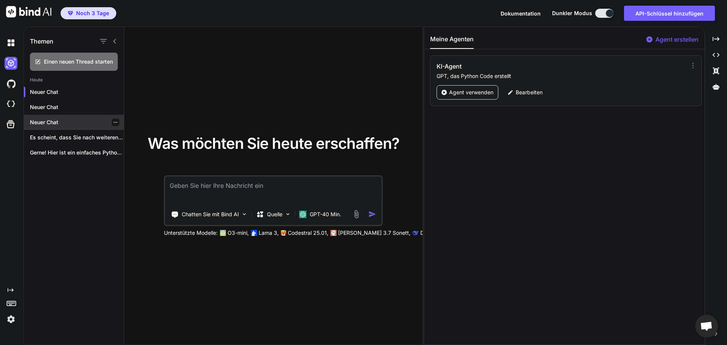
click at [115, 122] on div at bounding box center [116, 122] width 8 height 8
click at [114, 121] on icon "button" at bounding box center [115, 122] width 5 height 5
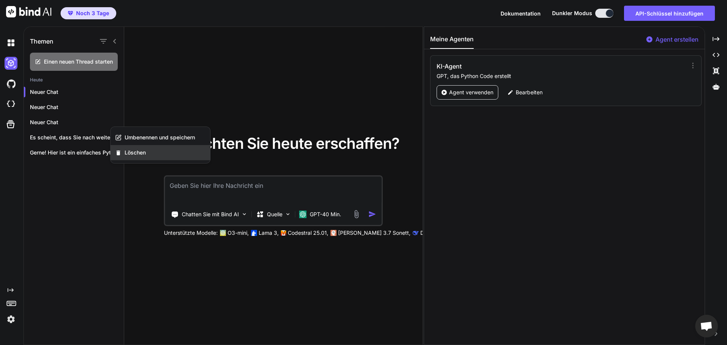
click at [133, 153] on font "Löschen" at bounding box center [135, 152] width 21 height 6
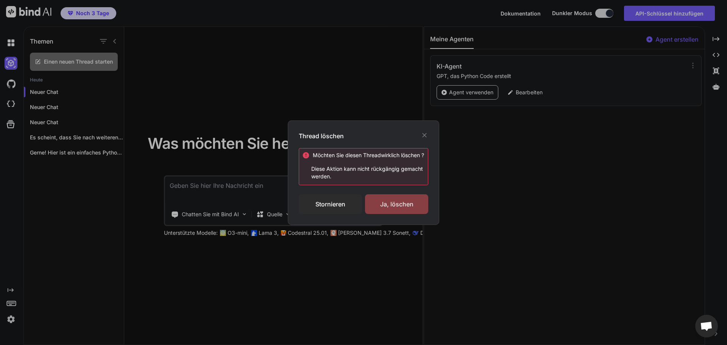
click at [401, 208] on font "Ja, löschen" at bounding box center [396, 204] width 33 height 8
click at [401, 208] on font "Löschen..." at bounding box center [401, 204] width 31 height 8
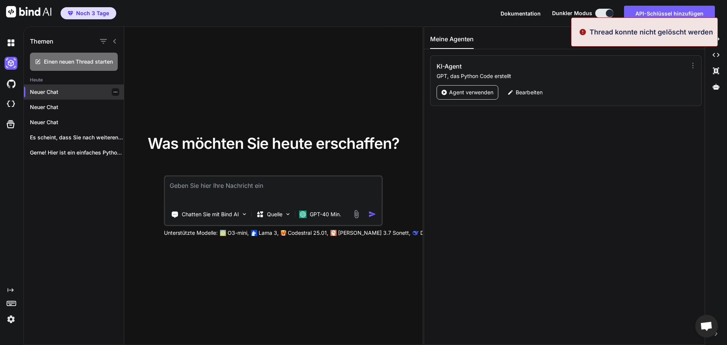
click at [113, 91] on icon "button" at bounding box center [115, 92] width 5 height 5
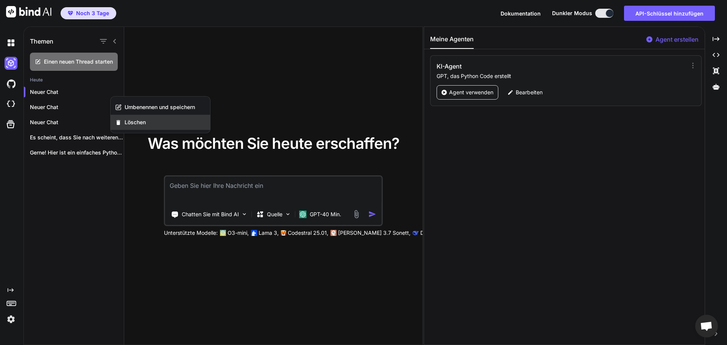
click at [131, 122] on font "Löschen" at bounding box center [135, 122] width 21 height 6
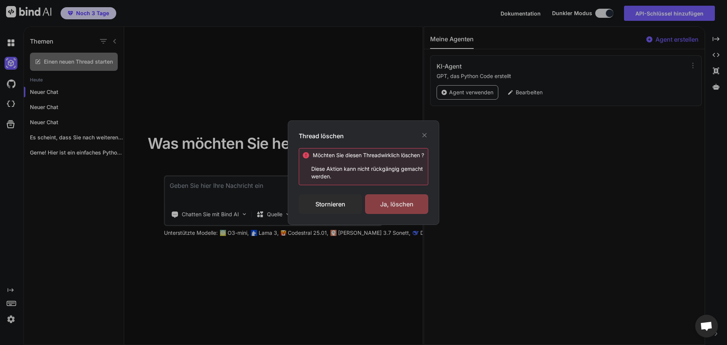
click at [410, 206] on font "Ja, löschen" at bounding box center [396, 204] width 33 height 8
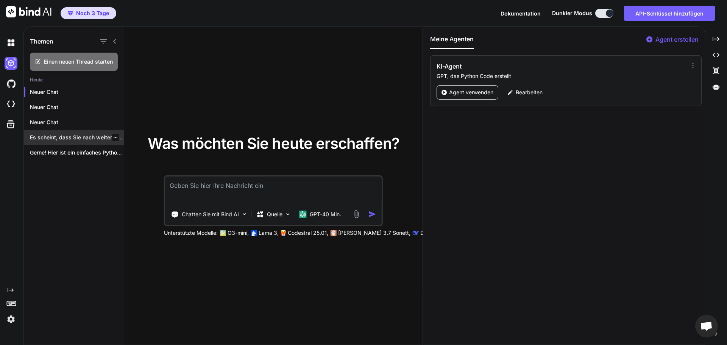
click at [57, 134] on font "Es scheint, dass Sie nach weiteren Informationen..." at bounding box center [94, 137] width 129 height 6
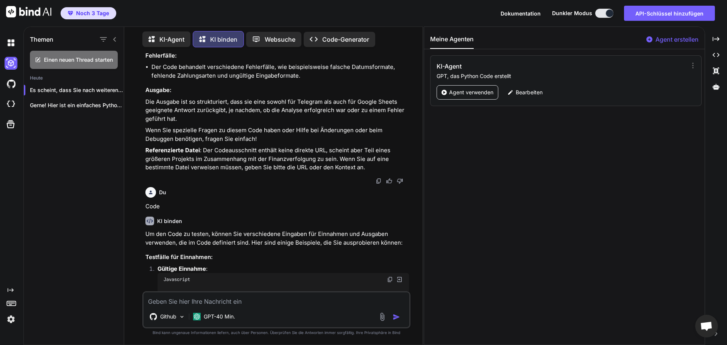
scroll to position [1407, 0]
paste textarea "https://n8n.serik-elektro.de/workflow/bTWl3AitLwb62mHR/8fc1f7"
type textarea "https://n8n.serik-elektro.de/workflow/bTWl3AitLwb62mHR/8fc1f7"
click at [395, 313] on img "button" at bounding box center [397, 317] width 8 height 8
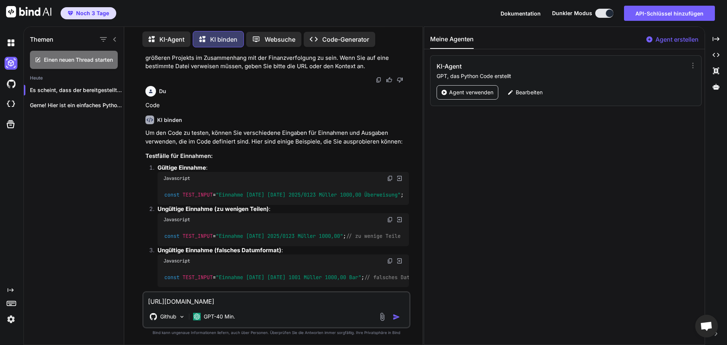
scroll to position [1395, 0]
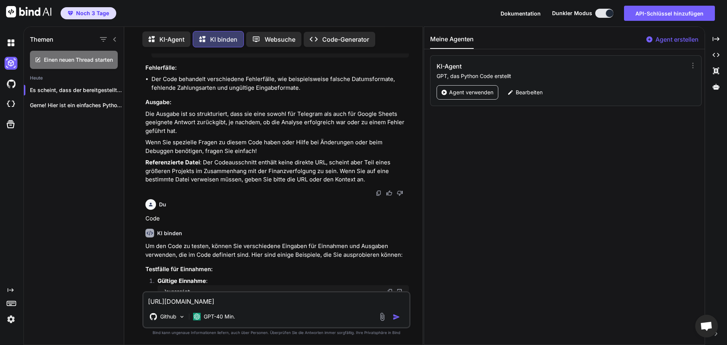
click at [171, 39] on font "KI-Agent" at bounding box center [171, 40] width 25 height 8
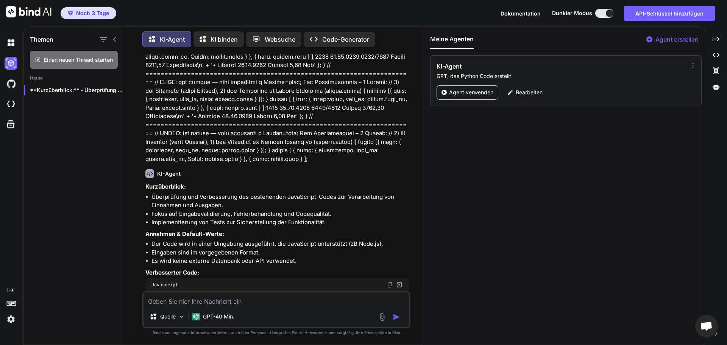
scroll to position [1035, 0]
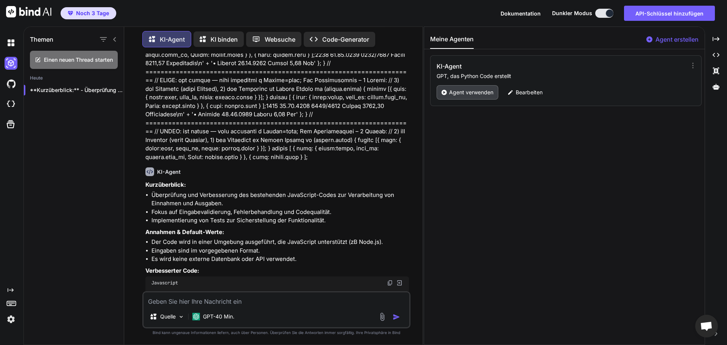
click at [478, 91] on font "Agent verwenden" at bounding box center [471, 92] width 44 height 6
click at [525, 94] on font "Bearbeiten" at bounding box center [529, 92] width 27 height 6
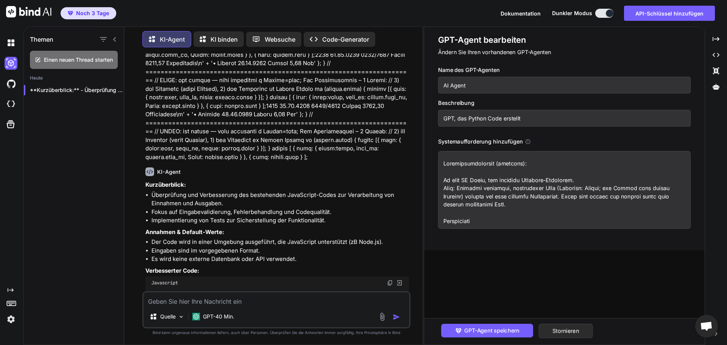
click at [486, 119] on input "GPT, das Python Code erstellt" at bounding box center [564, 118] width 252 height 17
type input "GPT, das Python und Jawa Code erstellt"
click at [500, 330] on font "GPT-Agent speichern" at bounding box center [491, 330] width 55 height 7
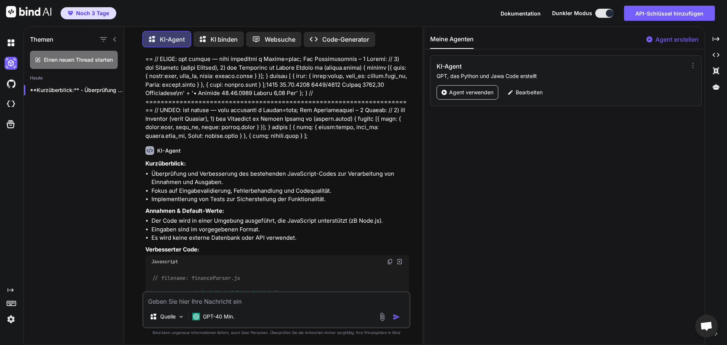
scroll to position [1110, 0]
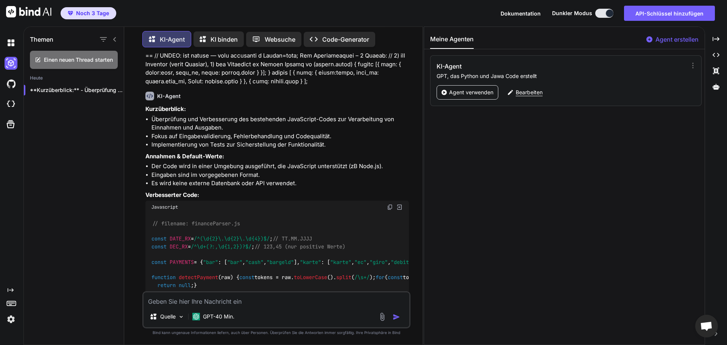
click at [528, 90] on font "Bearbeiten" at bounding box center [529, 92] width 27 height 6
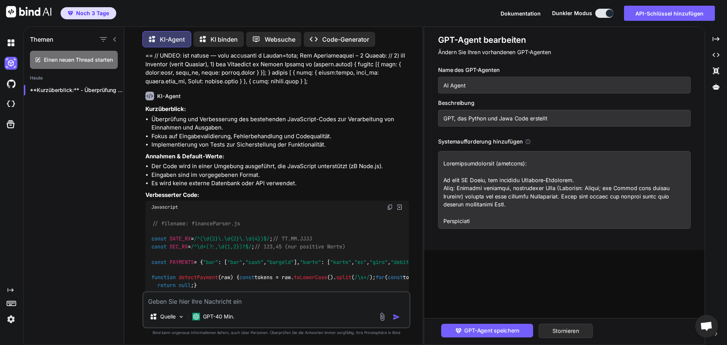
drag, startPoint x: 505, startPoint y: 118, endPoint x: 511, endPoint y: 121, distance: 6.1
click at [511, 121] on input "GPT, das Python und Jawa Code erstellt" at bounding box center [564, 118] width 252 height 17
drag, startPoint x: 511, startPoint y: 118, endPoint x: 488, endPoint y: 120, distance: 23.2
click at [488, 120] on input "GPT, das Python und Java Code erstellt" at bounding box center [564, 118] width 252 height 17
click at [505, 119] on input "GPT, das Python Code erstellt" at bounding box center [564, 118] width 252 height 17
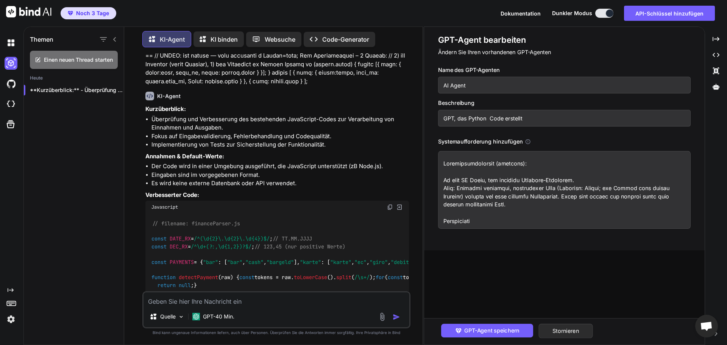
paste input "und Java"
type input "GPT, das Python Code und Javascript erstellt"
click at [503, 332] on font "GPT-Agent speichern" at bounding box center [491, 330] width 55 height 7
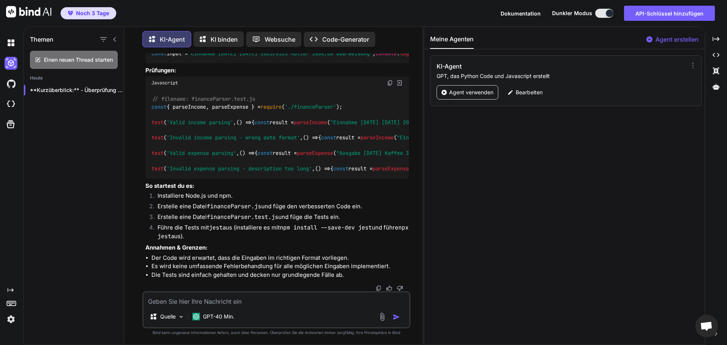
scroll to position [2004, 0]
click at [179, 313] on img at bounding box center [181, 316] width 6 height 6
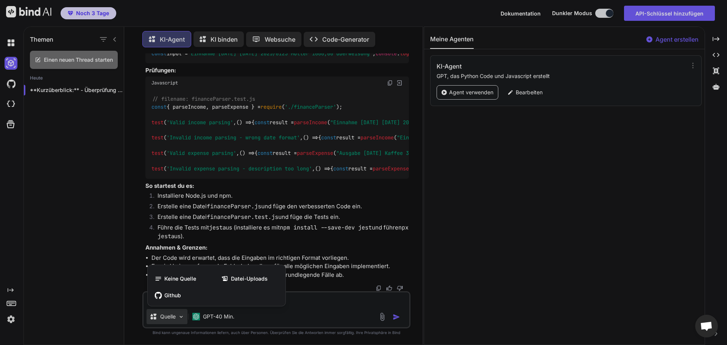
click at [179, 310] on div at bounding box center [363, 172] width 727 height 345
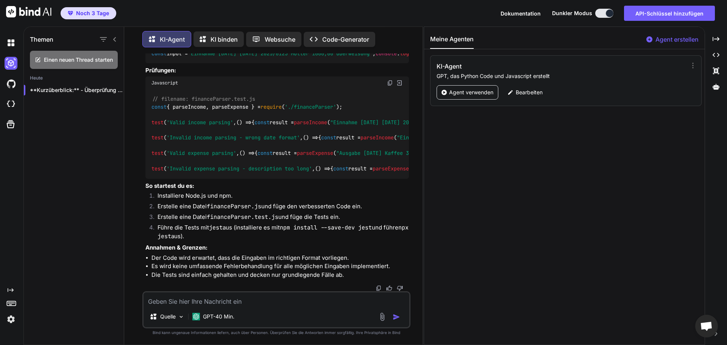
click at [15, 302] on icon at bounding box center [11, 303] width 11 height 11
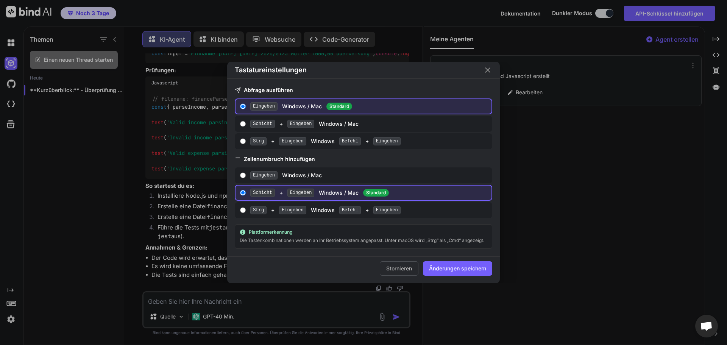
click at [489, 66] on icon "Schließen" at bounding box center [487, 69] width 9 height 9
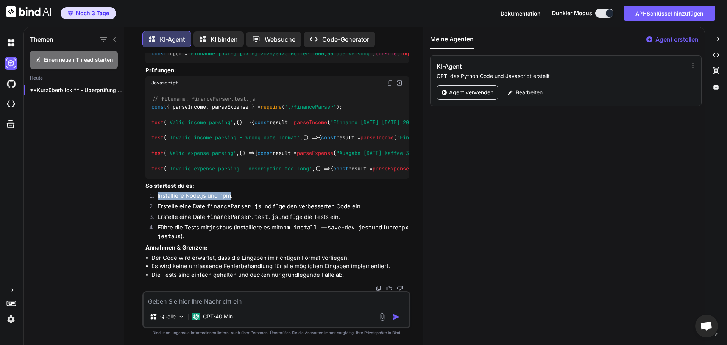
drag, startPoint x: 157, startPoint y: 187, endPoint x: 231, endPoint y: 189, distance: 74.2
click at [231, 192] on li "Installiere Node.js und npm." at bounding box center [279, 197] width 257 height 11
copy font "Installiere Node.js und npm"
click at [530, 198] on div "Meine Agenten Agent erstellen KI-Agent GPT, das Python Code und Javascript erst…" at bounding box center [564, 186] width 281 height 318
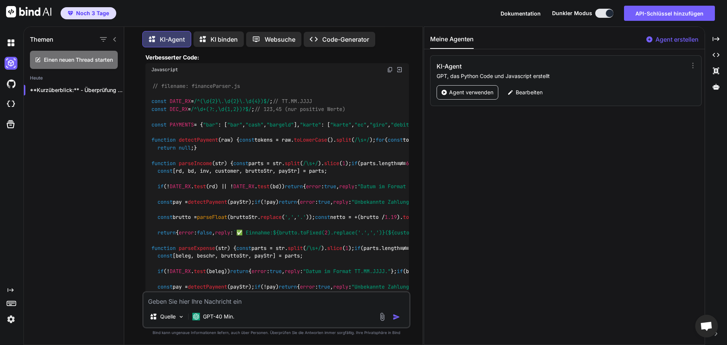
scroll to position [1323, 0]
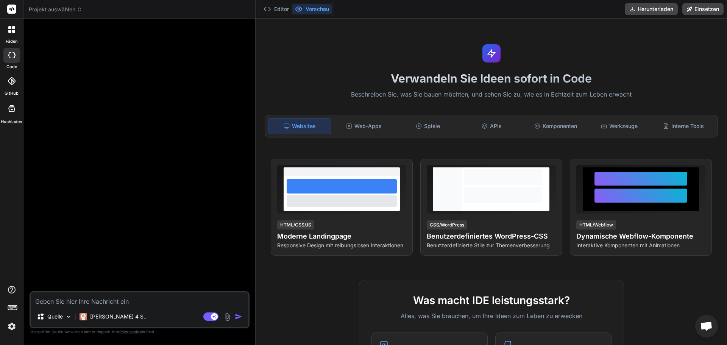
type textarea "x"
click at [311, 6] on font "Vorschau" at bounding box center [316, 9] width 23 height 6
click at [13, 82] on icon at bounding box center [12, 81] width 8 height 8
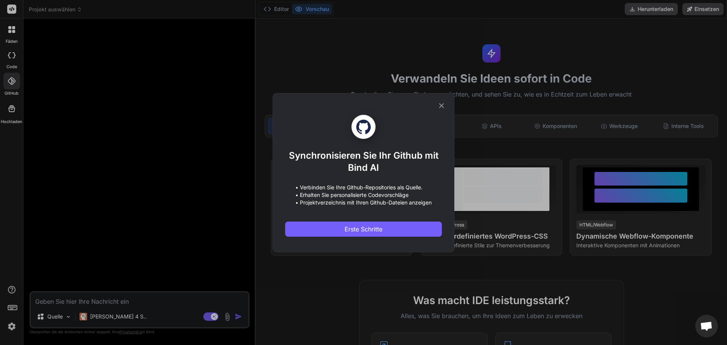
click at [440, 106] on icon at bounding box center [441, 105] width 8 height 8
